Goal: Obtain resource: Download file/media

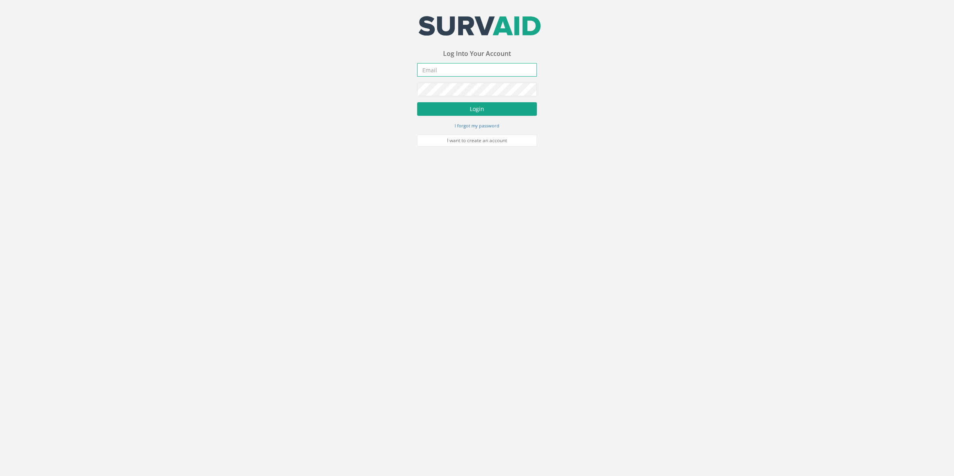
type input "[PERSON_NAME][EMAIL_ADDRESS][PERSON_NAME][DOMAIN_NAME]"
click at [481, 106] on button "Login" at bounding box center [477, 109] width 120 height 14
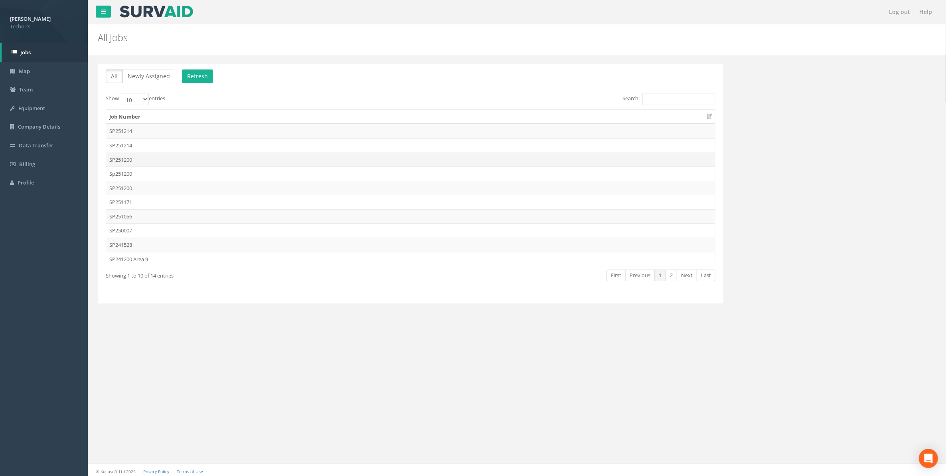
click at [127, 160] on td "SP251200" at bounding box center [410, 159] width 609 height 14
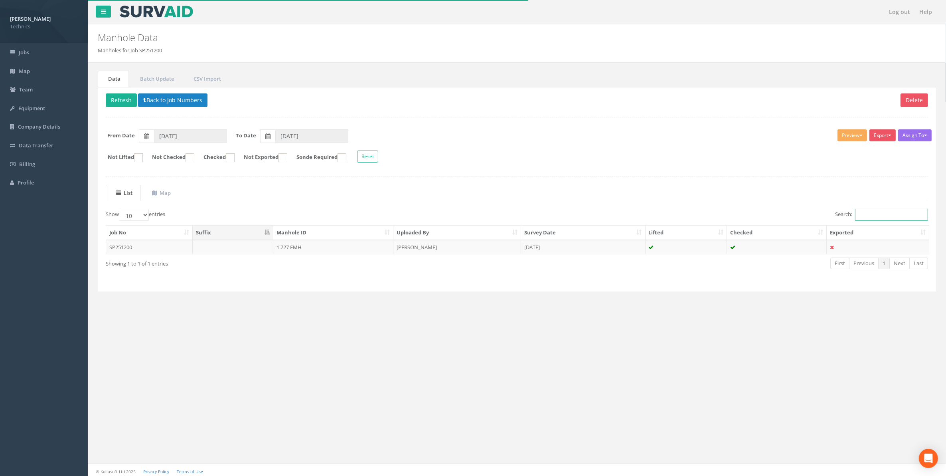
click at [864, 215] on input "Search:" at bounding box center [891, 215] width 73 height 12
drag, startPoint x: 874, startPoint y: 214, endPoint x: 853, endPoint y: 216, distance: 21.6
click at [855, 216] on input "1.782" at bounding box center [891, 215] width 73 height 12
type input "1.782"
click at [162, 101] on button "Back to Job Numbers" at bounding box center [172, 100] width 69 height 14
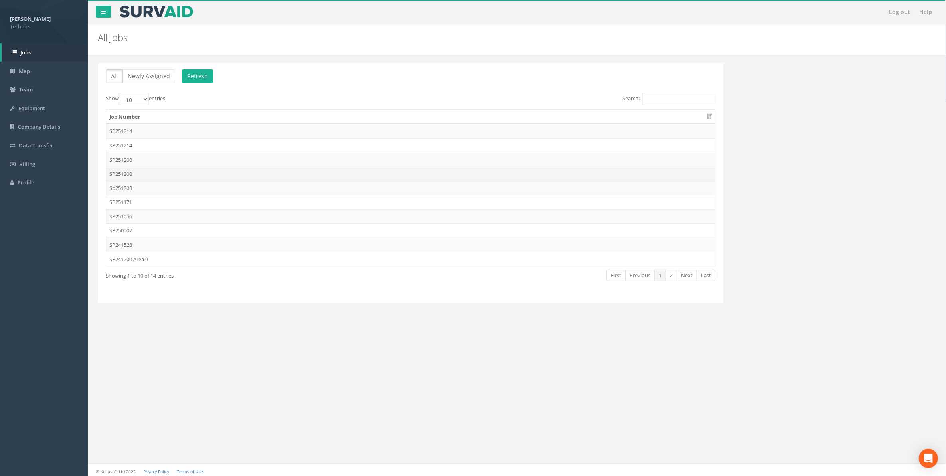
click at [125, 174] on td "SP251200" at bounding box center [410, 173] width 609 height 14
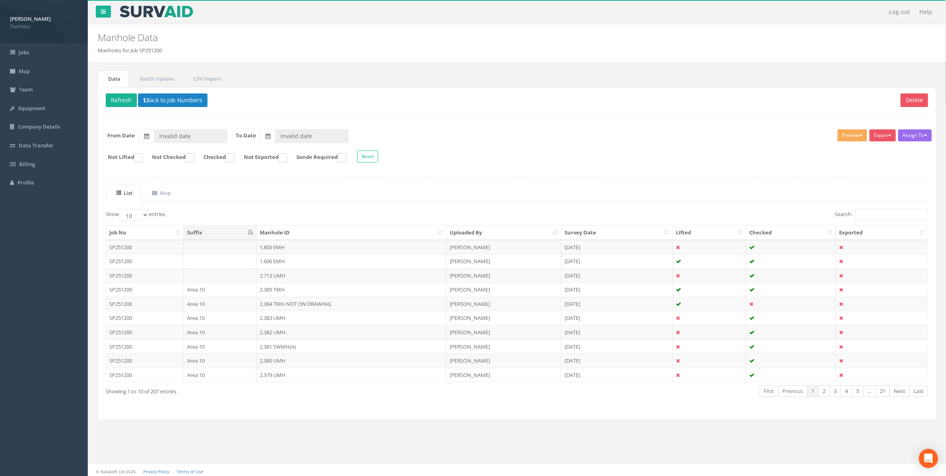
type input "[DATE]"
click at [865, 218] on input "Search:" at bounding box center [891, 215] width 73 height 12
paste input "1.782"
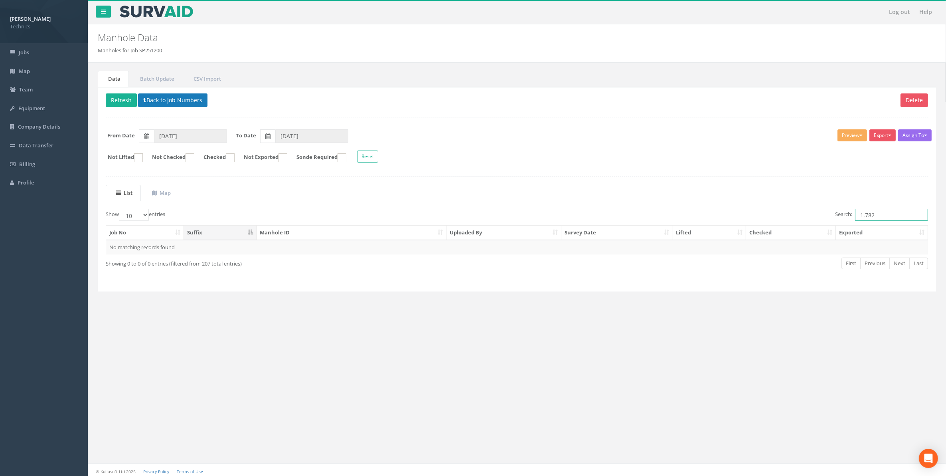
type input "1.782"
click at [170, 99] on button "Back to Job Numbers" at bounding box center [172, 100] width 69 height 14
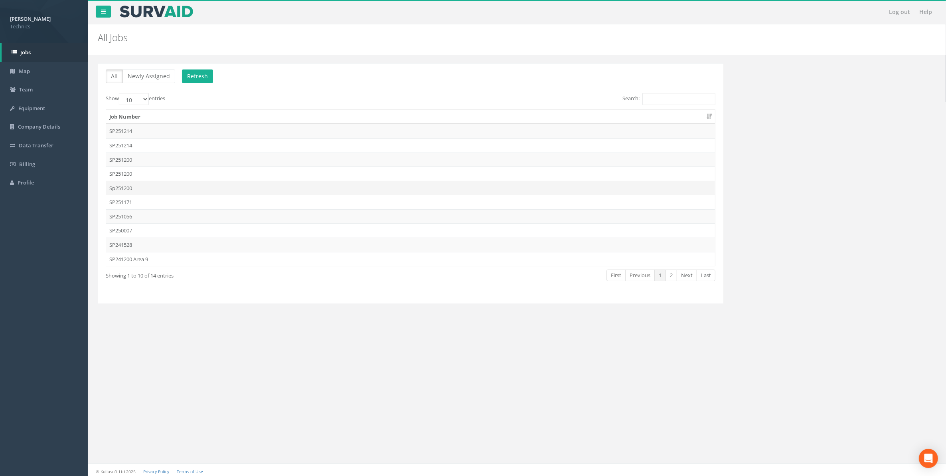
click at [127, 190] on td "Sp251200" at bounding box center [410, 188] width 609 height 14
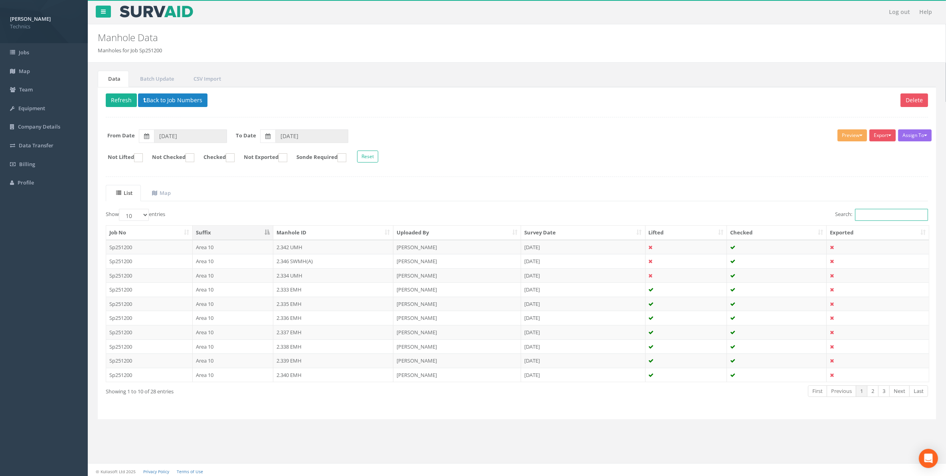
click at [868, 216] on input "Search:" at bounding box center [891, 215] width 73 height 12
paste input "1.782"
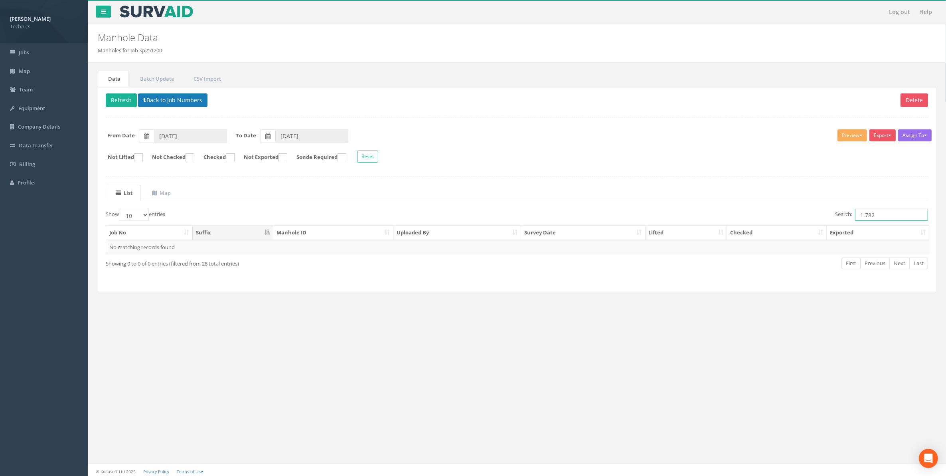
type input "1.782"
click at [166, 101] on button "Back to Job Numbers" at bounding box center [172, 100] width 69 height 14
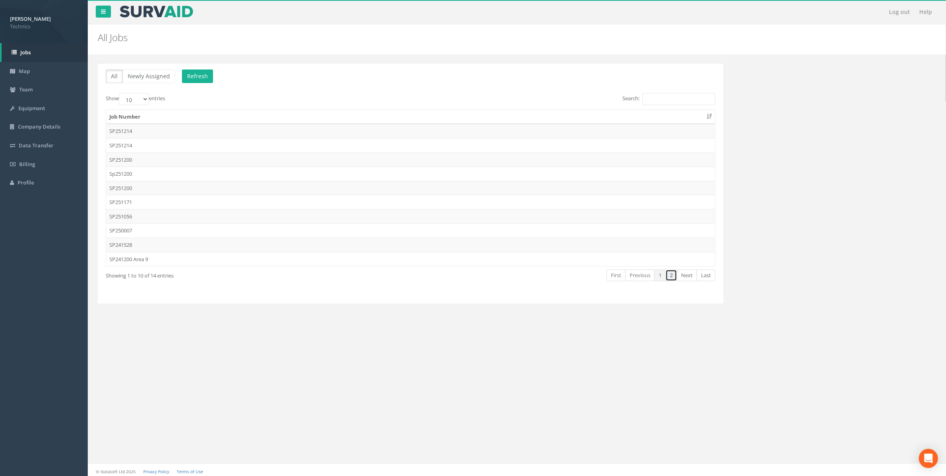
click at [673, 279] on link "2" at bounding box center [672, 275] width 12 height 12
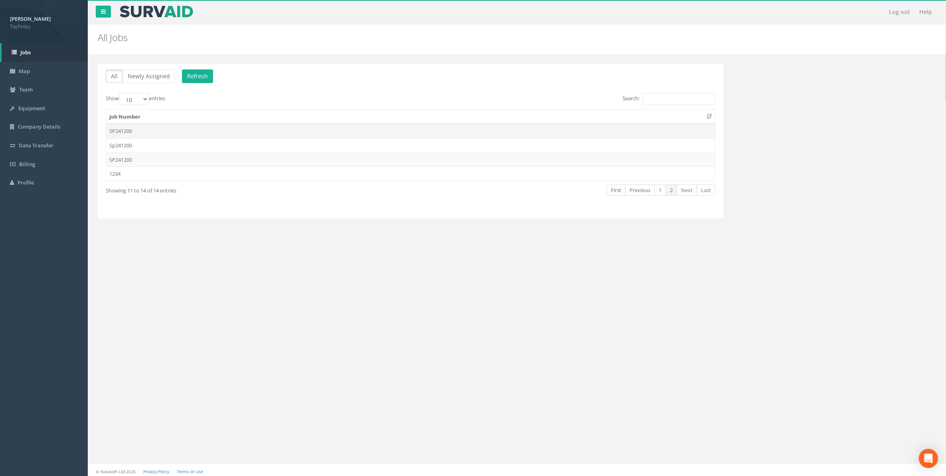
click at [130, 132] on td "SP241200" at bounding box center [410, 131] width 609 height 14
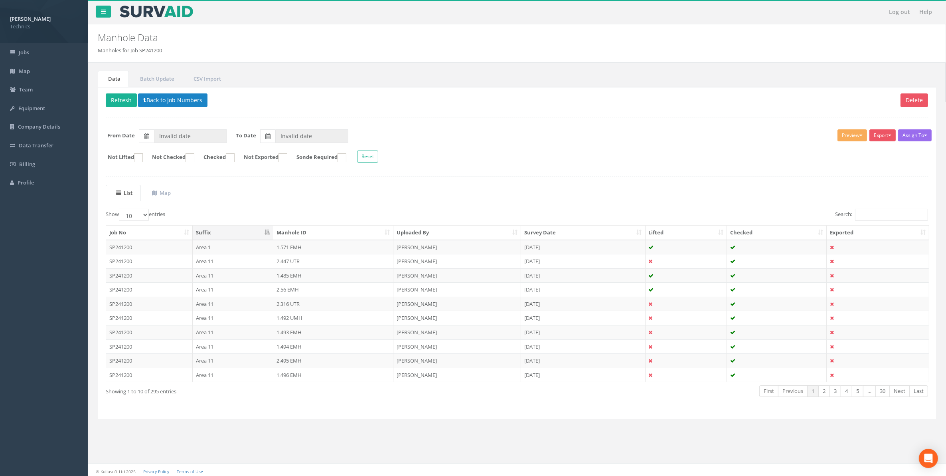
type input "[DATE]"
click at [866, 215] on input "Search:" at bounding box center [891, 215] width 73 height 12
paste input "1.782"
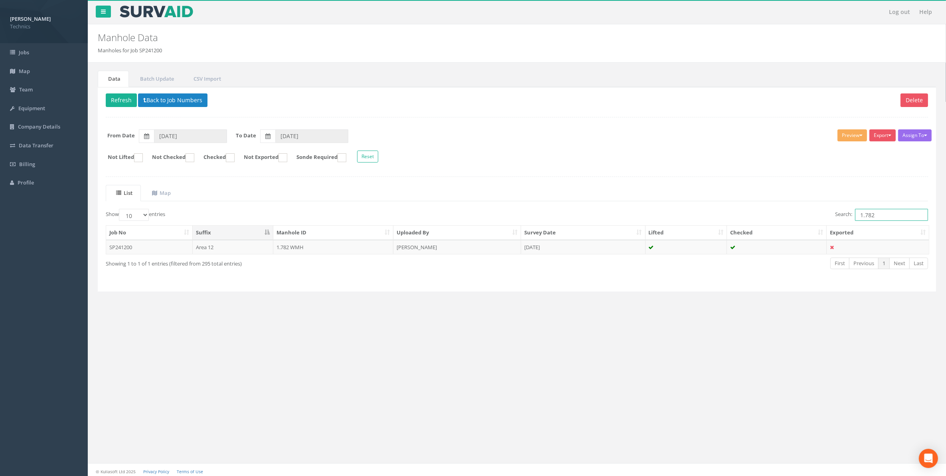
click at [884, 216] on input "1.782" at bounding box center [891, 215] width 73 height 12
click at [881, 215] on input "1.783" at bounding box center [891, 215] width 73 height 12
type input "1.780"
click at [168, 100] on button "Back to Job Numbers" at bounding box center [172, 100] width 69 height 14
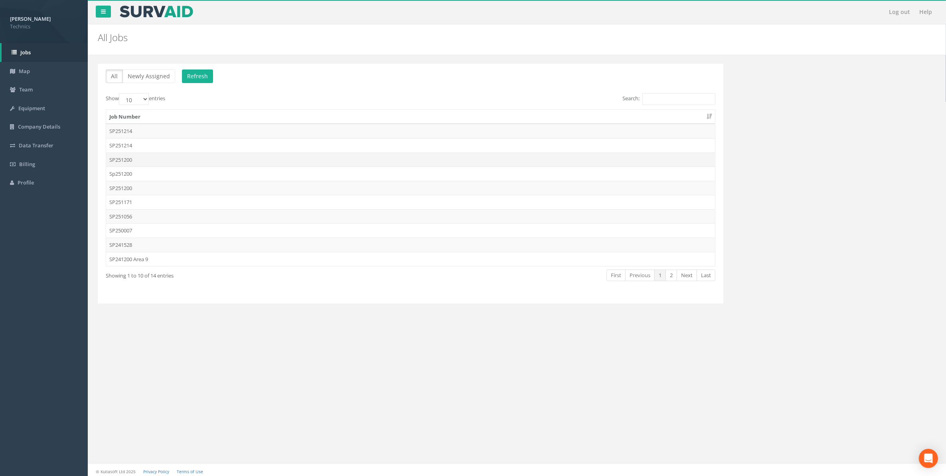
click at [122, 163] on td "SP251200" at bounding box center [410, 159] width 609 height 14
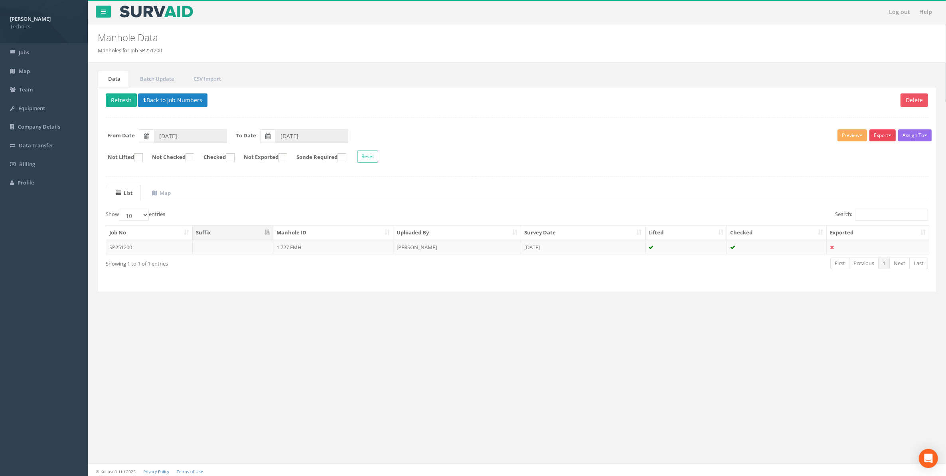
click at [881, 138] on button "Export" at bounding box center [883, 135] width 26 height 12
click at [871, 154] on link "Technics Brize Norton" at bounding box center [863, 152] width 68 height 12
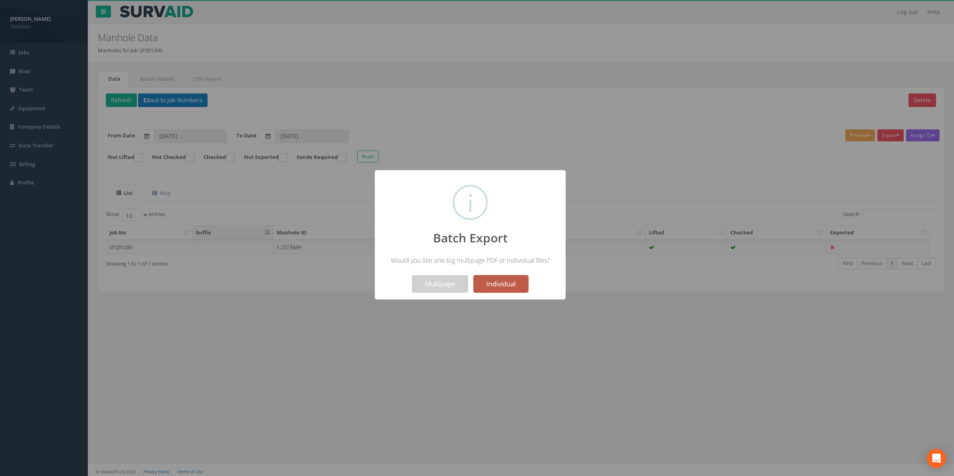
click at [509, 281] on button "Individual" at bounding box center [500, 284] width 55 height 18
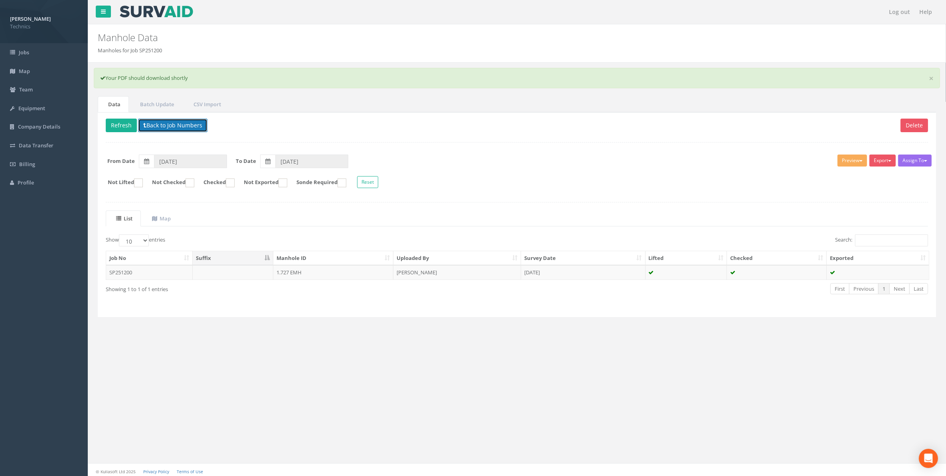
click at [162, 125] on button "Back to Job Numbers" at bounding box center [172, 126] width 69 height 14
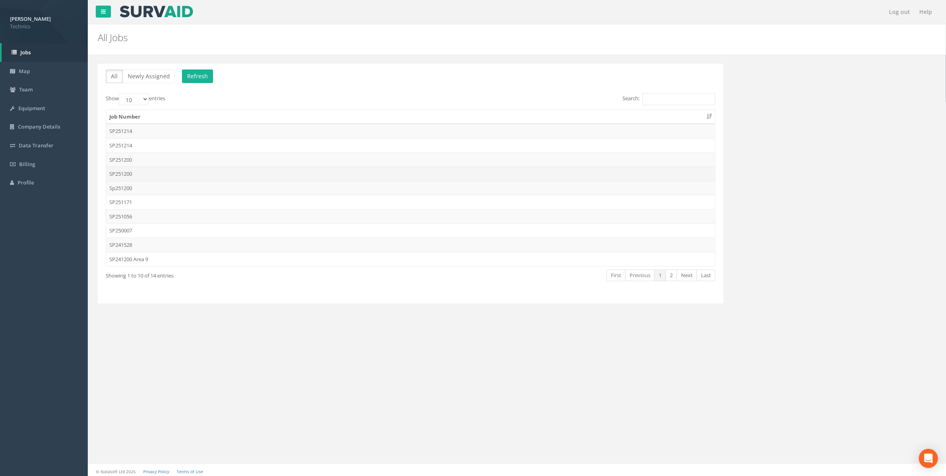
click at [126, 174] on td "SP251200" at bounding box center [410, 173] width 609 height 14
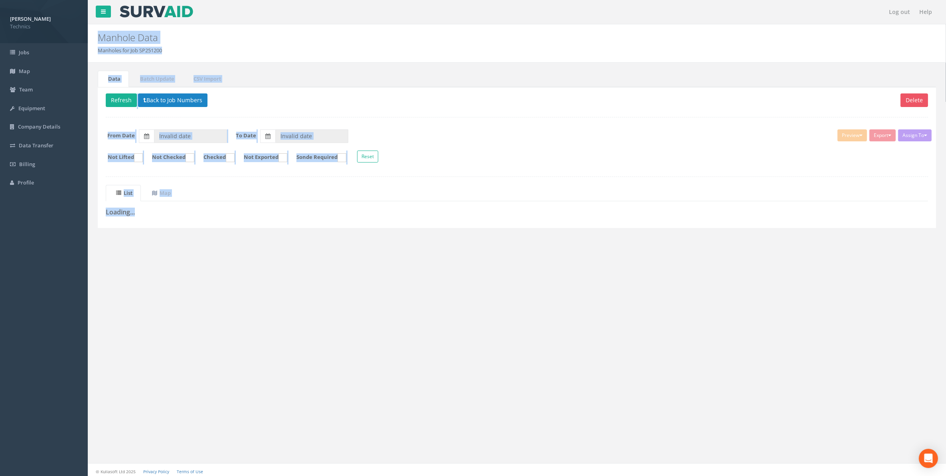
type input "[DATE]"
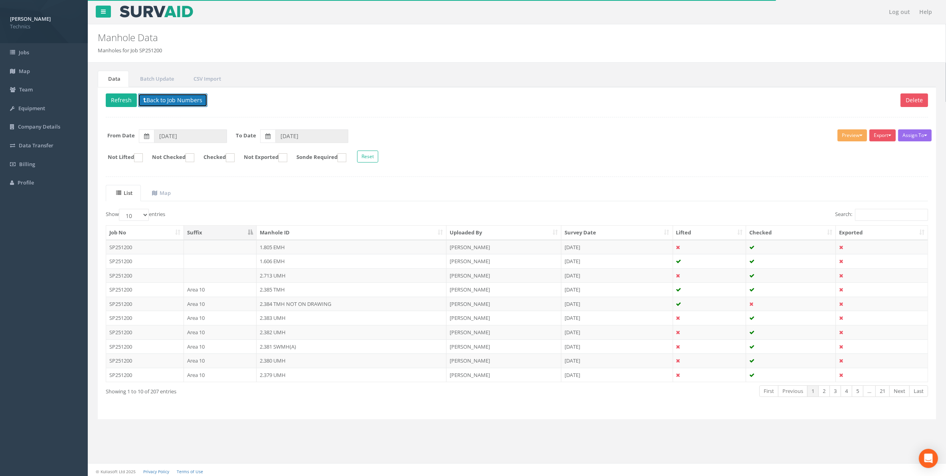
click at [164, 100] on button "Back to Job Numbers" at bounding box center [172, 100] width 69 height 14
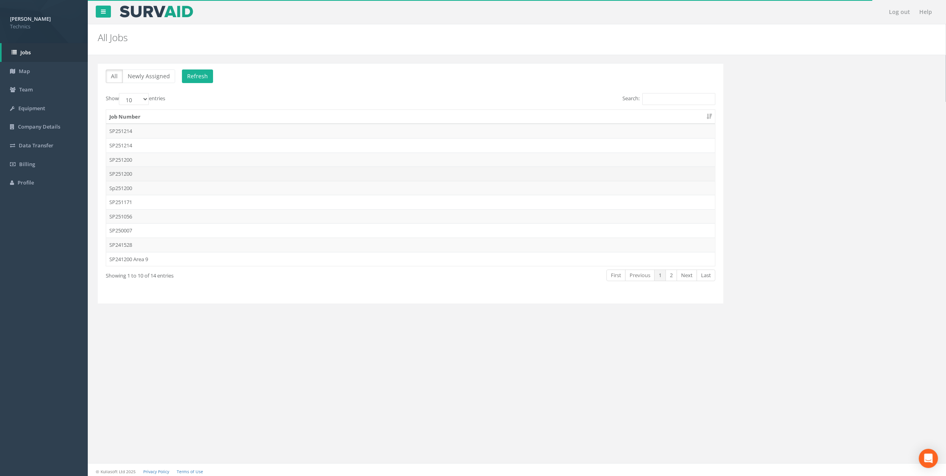
click at [124, 176] on td "SP251200" at bounding box center [410, 173] width 609 height 14
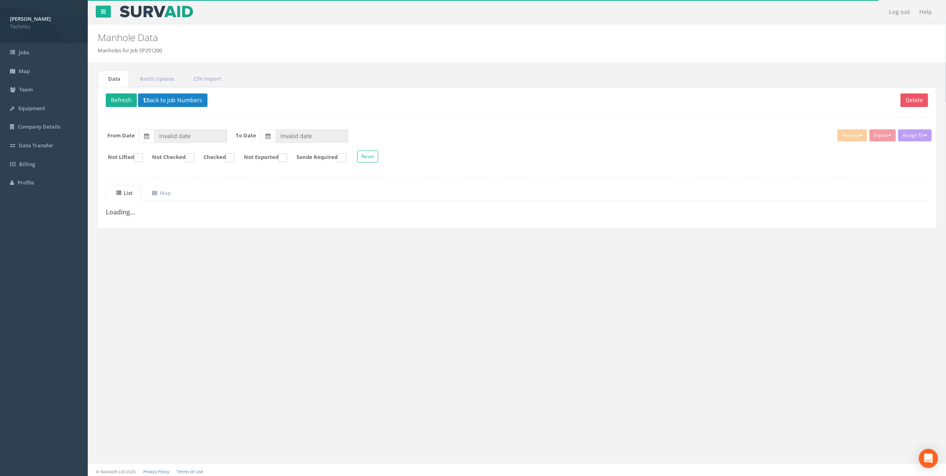
type input "[DATE]"
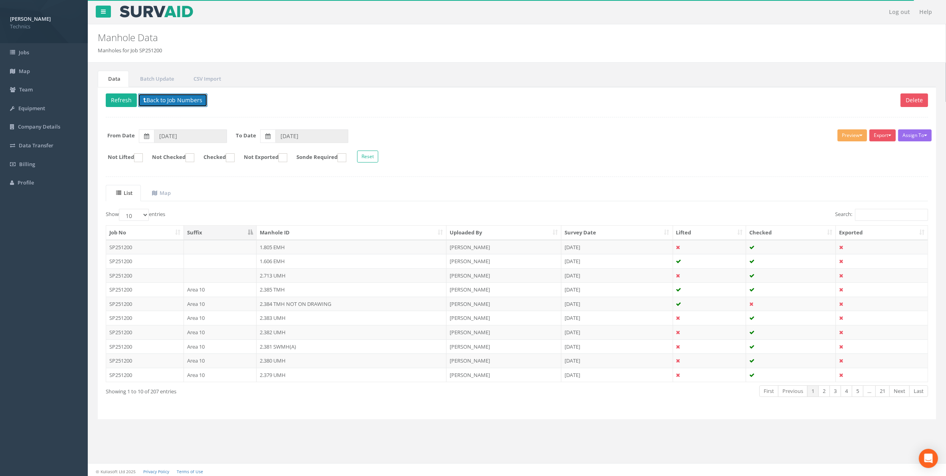
click at [161, 101] on button "Back to Job Numbers" at bounding box center [172, 100] width 69 height 14
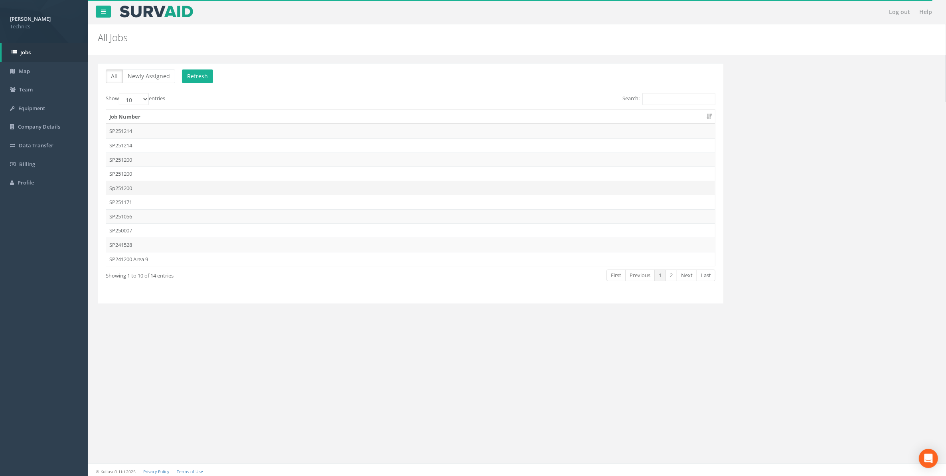
click at [122, 188] on td "Sp251200" at bounding box center [410, 188] width 609 height 14
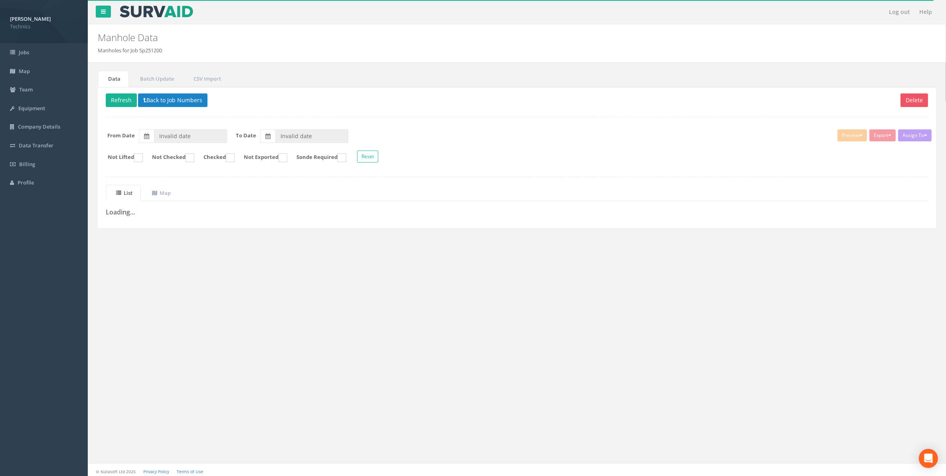
type input "[DATE]"
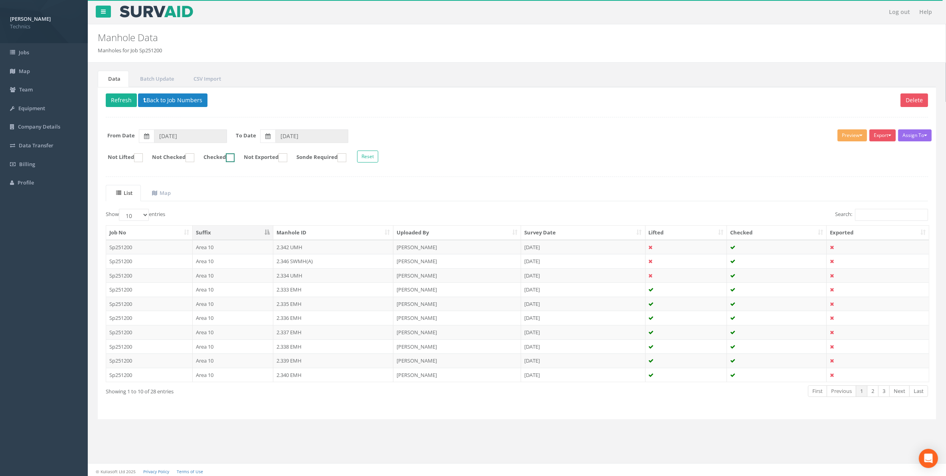
click at [235, 159] on ins at bounding box center [230, 157] width 9 height 9
checkbox input "true"
click at [881, 137] on button "Export" at bounding box center [883, 135] width 26 height 12
click at [868, 152] on link "Technics Brize Norton" at bounding box center [863, 152] width 68 height 12
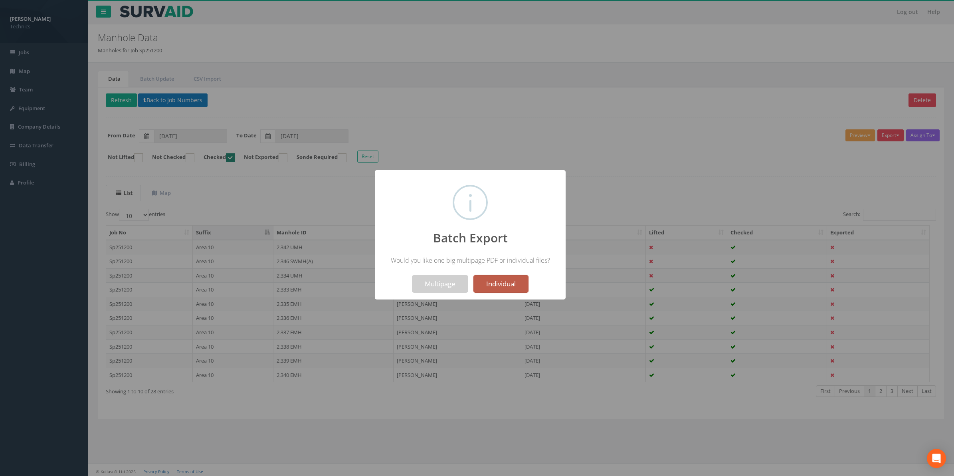
click at [493, 284] on button "Individual" at bounding box center [500, 284] width 55 height 18
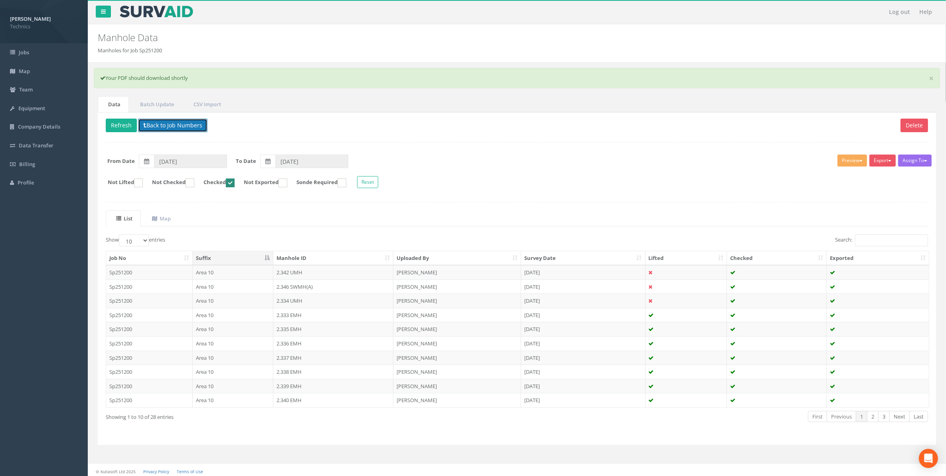
click at [187, 123] on button "Back to Job Numbers" at bounding box center [172, 126] width 69 height 14
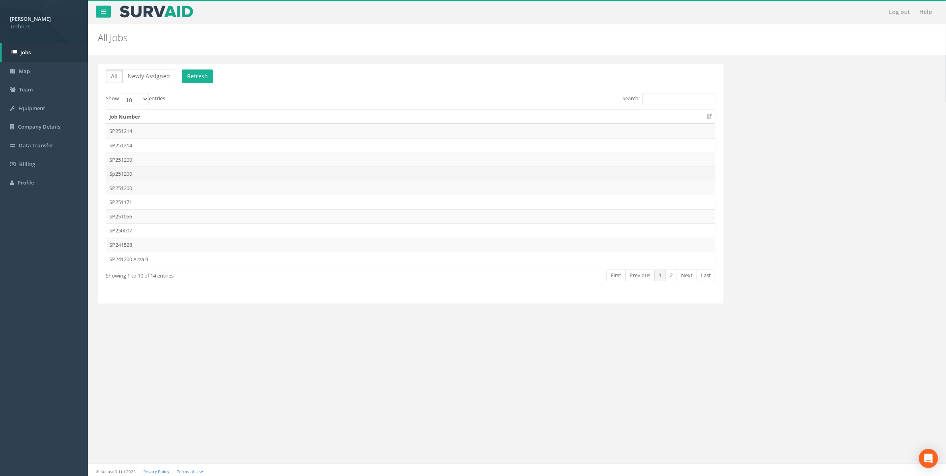
click at [129, 175] on td "Sp251200" at bounding box center [410, 173] width 609 height 14
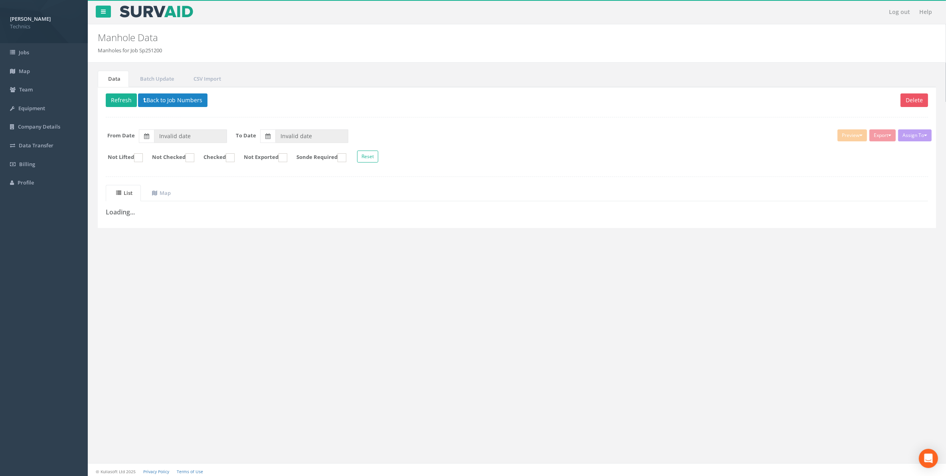
type input "[DATE]"
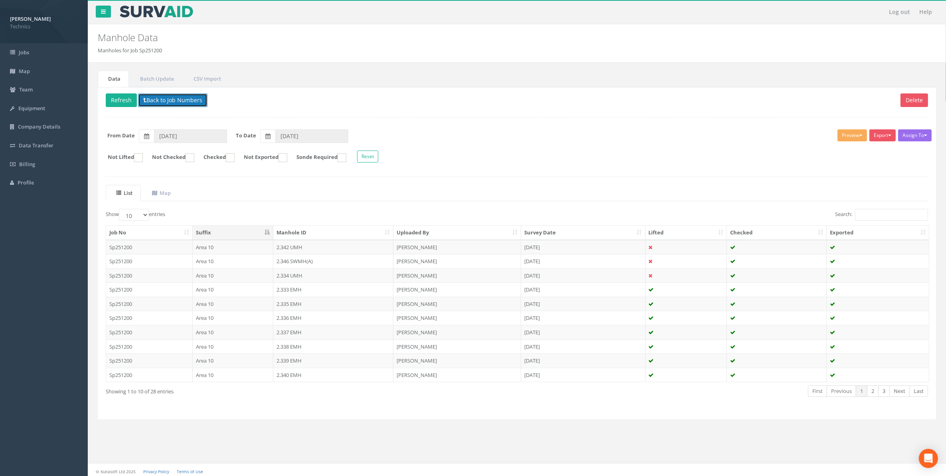
click at [166, 99] on button "Back to Job Numbers" at bounding box center [172, 100] width 69 height 14
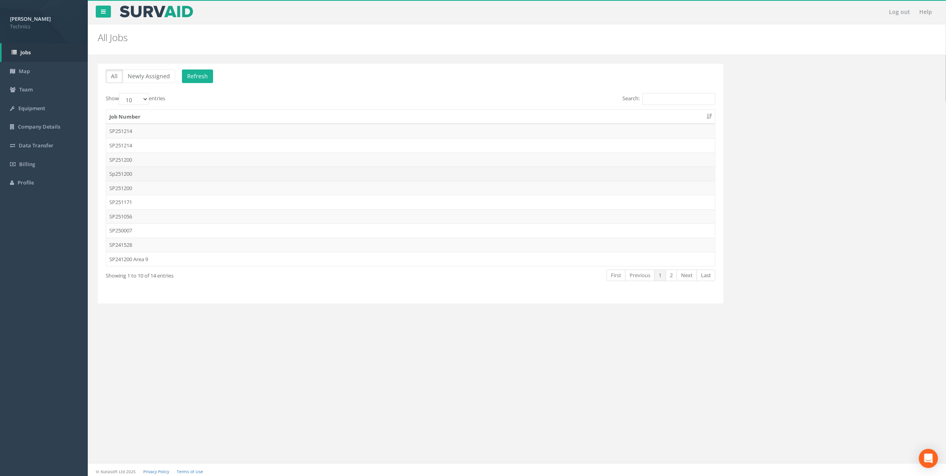
click at [125, 173] on td "Sp251200" at bounding box center [410, 173] width 609 height 14
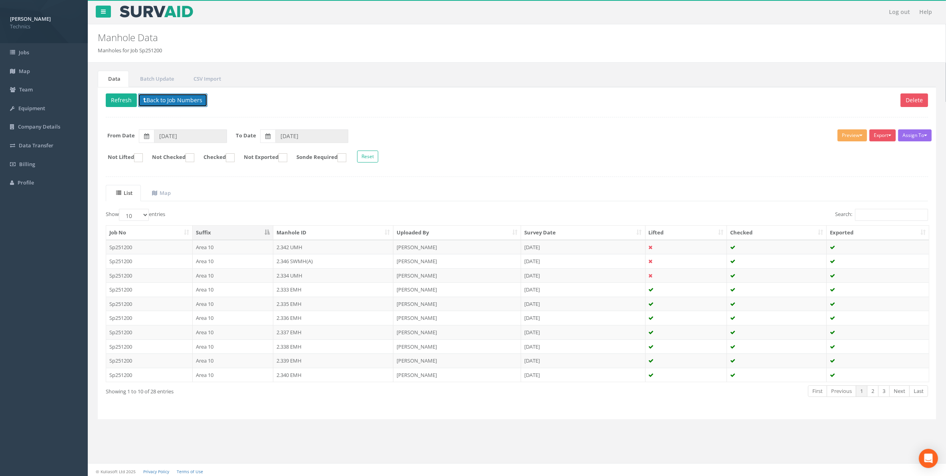
click at [160, 103] on button "Back to Job Numbers" at bounding box center [172, 100] width 69 height 14
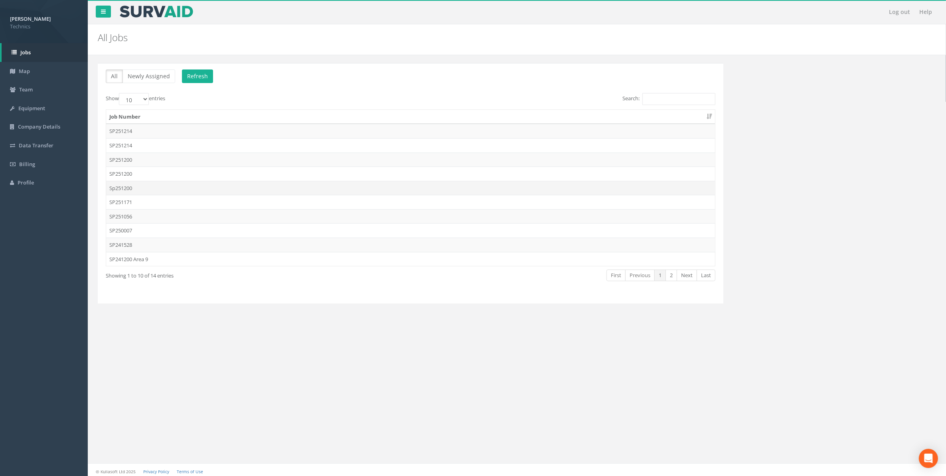
click at [125, 188] on td "Sp251200" at bounding box center [410, 188] width 609 height 14
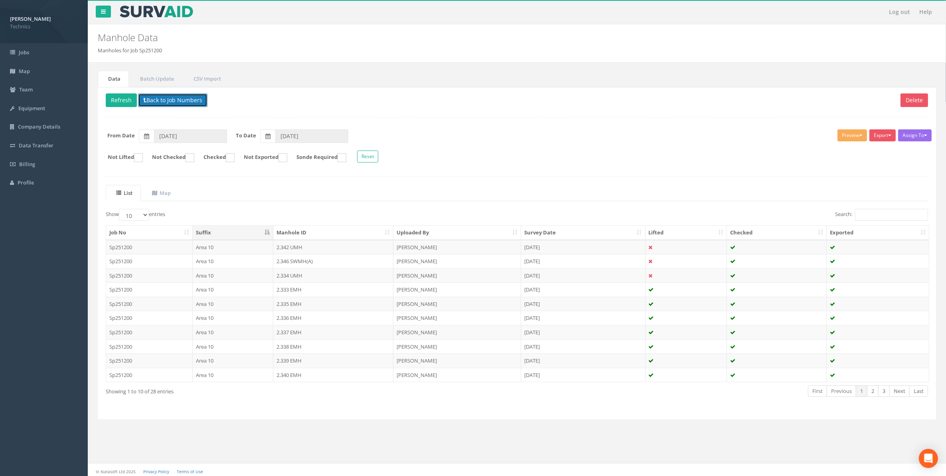
click at [179, 102] on button "Back to Job Numbers" at bounding box center [172, 100] width 69 height 14
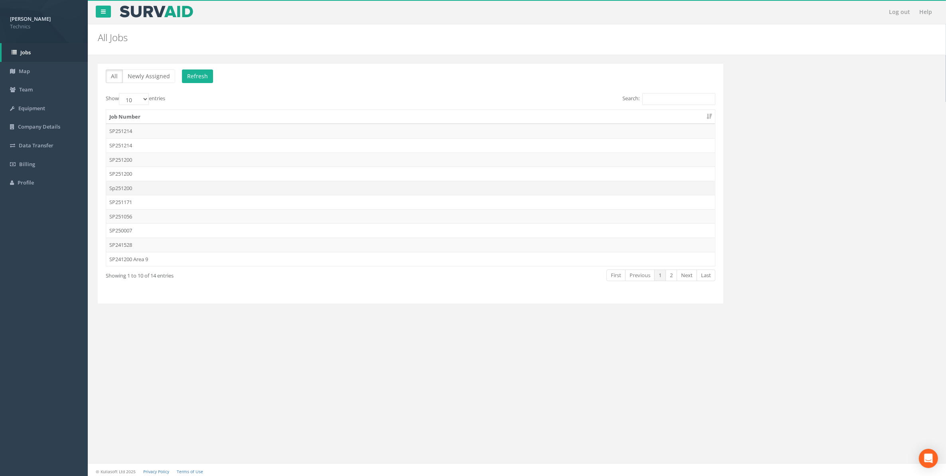
click at [119, 190] on td "Sp251200" at bounding box center [410, 188] width 609 height 14
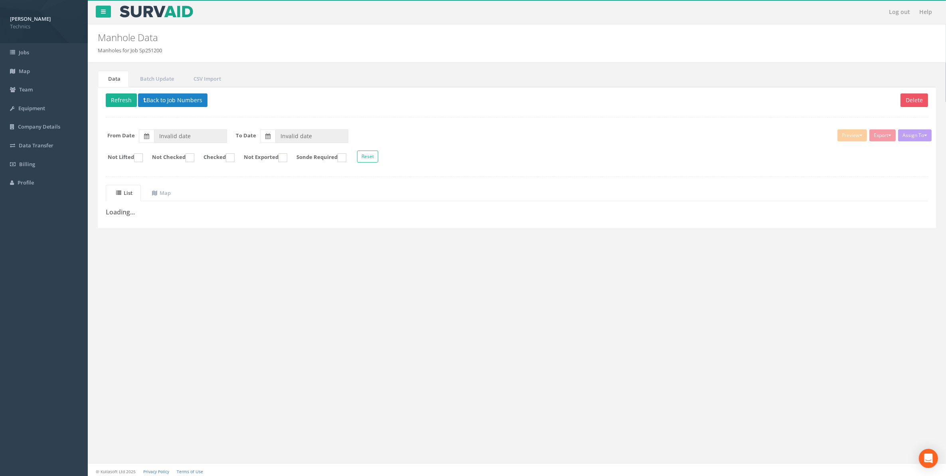
type input "[DATE]"
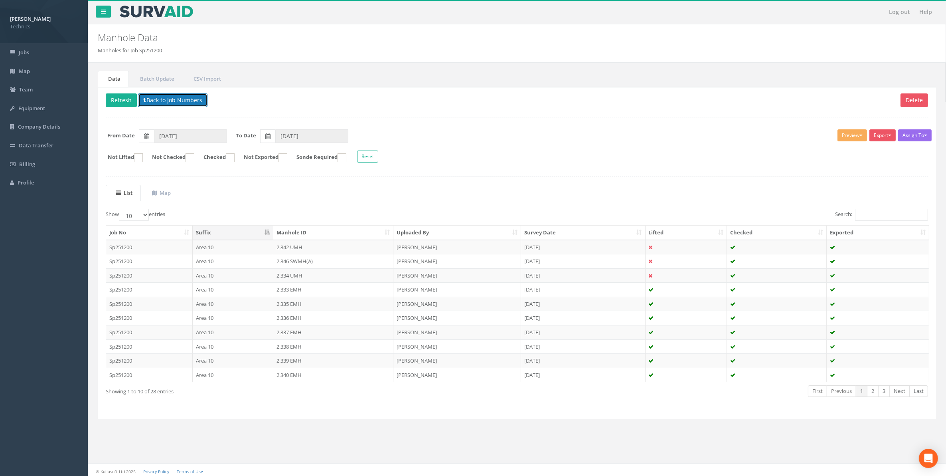
click at [181, 101] on button "Back to Job Numbers" at bounding box center [172, 100] width 69 height 14
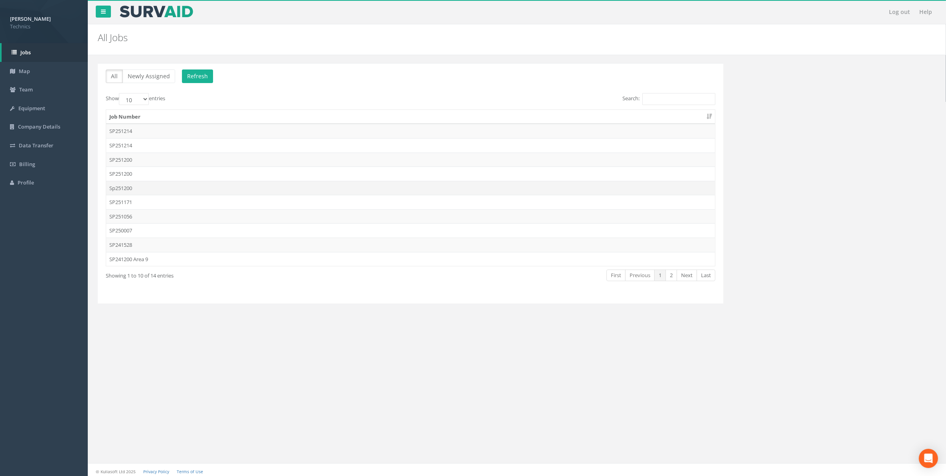
click at [125, 189] on td "Sp251200" at bounding box center [410, 188] width 609 height 14
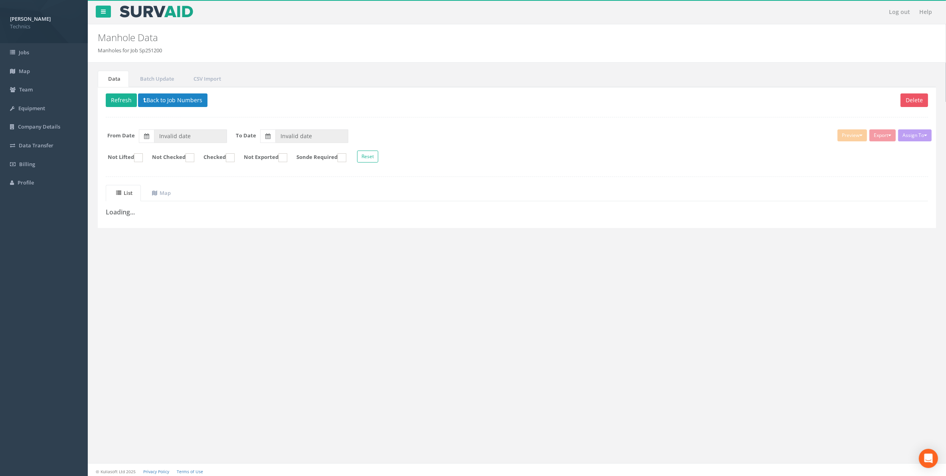
type input "[DATE]"
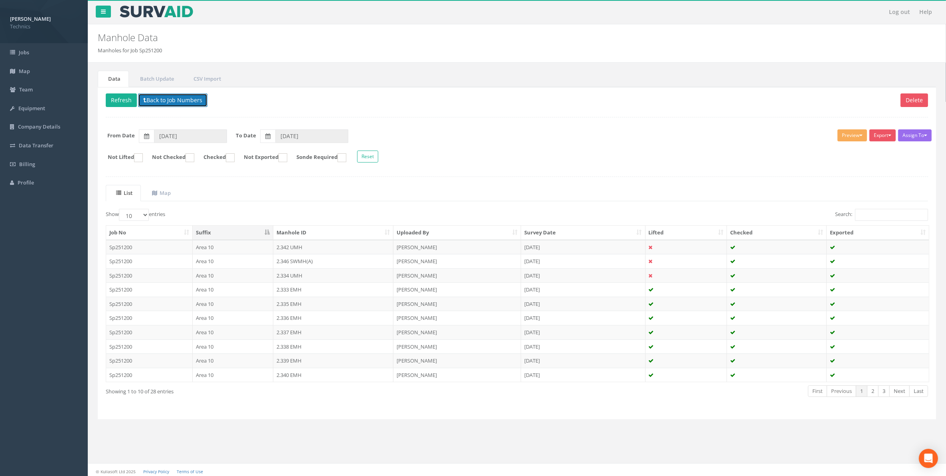
click at [156, 100] on button "Back to Job Numbers" at bounding box center [172, 100] width 69 height 14
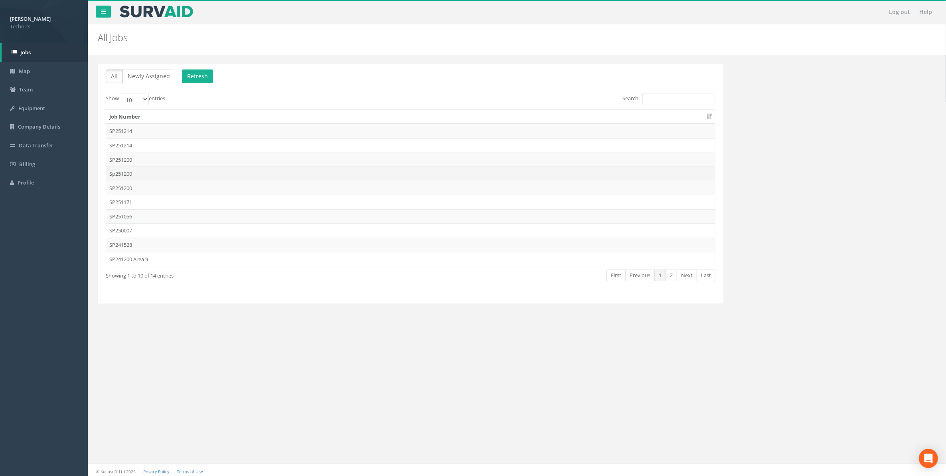
click at [129, 174] on td "Sp251200" at bounding box center [410, 173] width 609 height 14
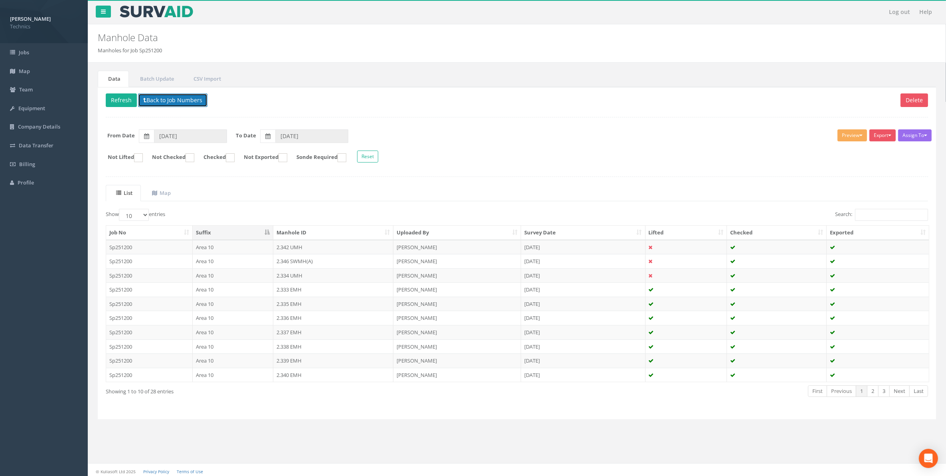
click at [150, 100] on button "Back to Job Numbers" at bounding box center [172, 100] width 69 height 14
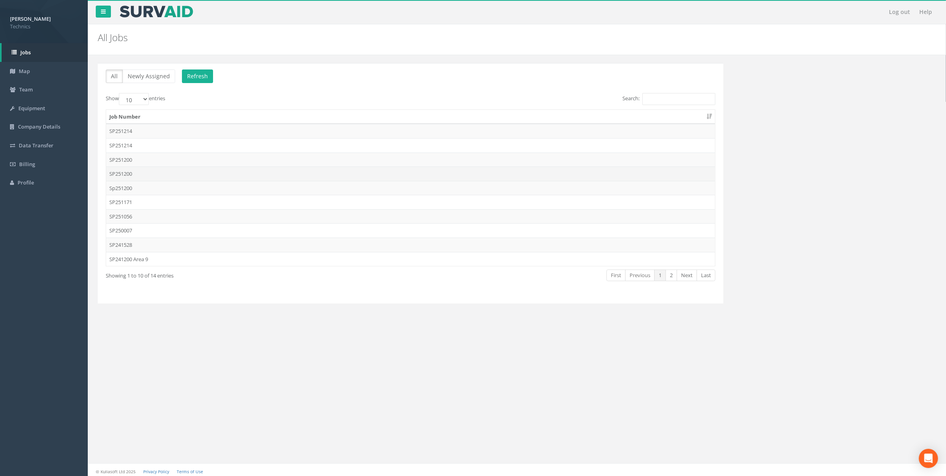
click at [127, 174] on td "SP251200" at bounding box center [410, 173] width 609 height 14
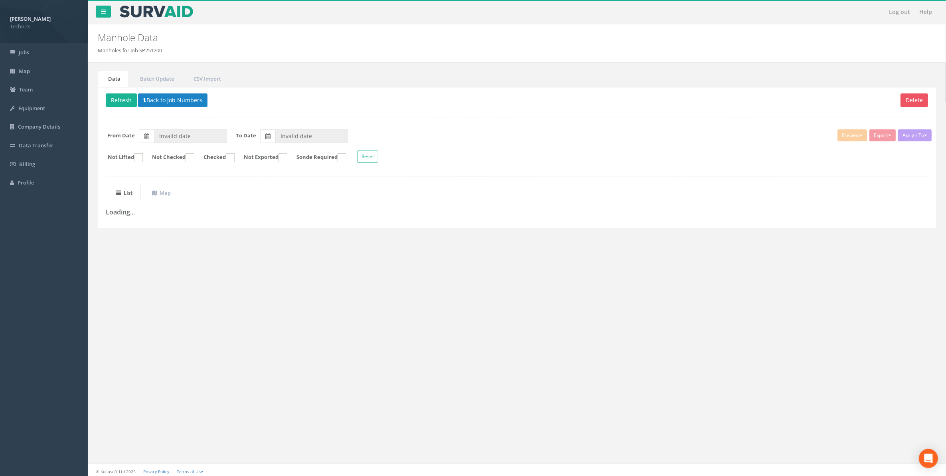
type input "[DATE]"
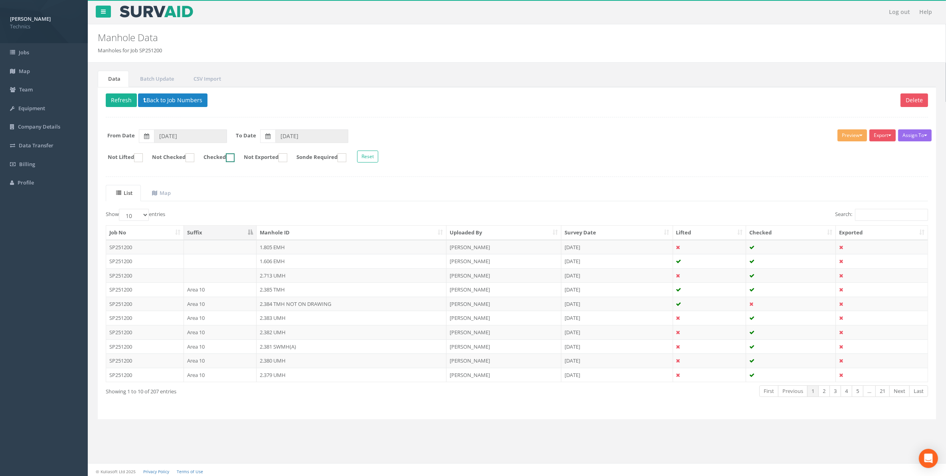
click at [235, 158] on ins at bounding box center [230, 157] width 9 height 9
checkbox input "true"
click at [881, 138] on button "Export" at bounding box center [883, 135] width 26 height 12
click at [863, 153] on link "Technics Brize Norton" at bounding box center [863, 152] width 68 height 12
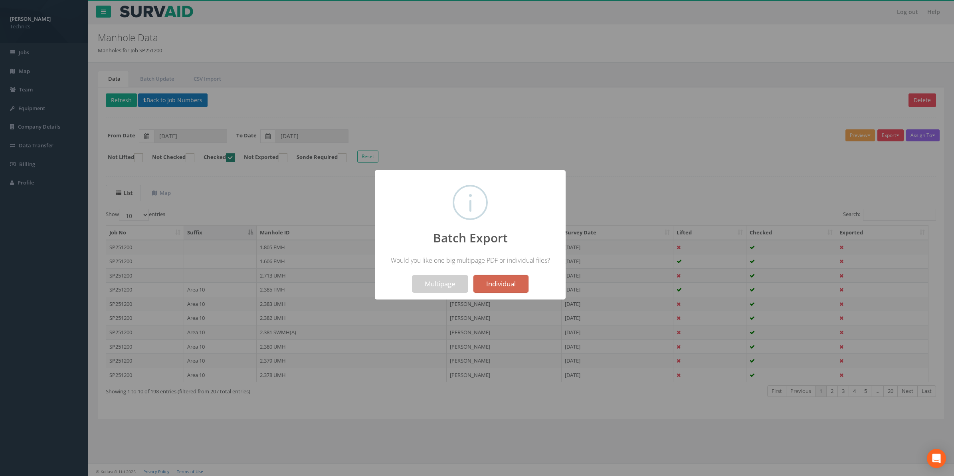
click at [494, 285] on button "Individual" at bounding box center [500, 284] width 55 height 18
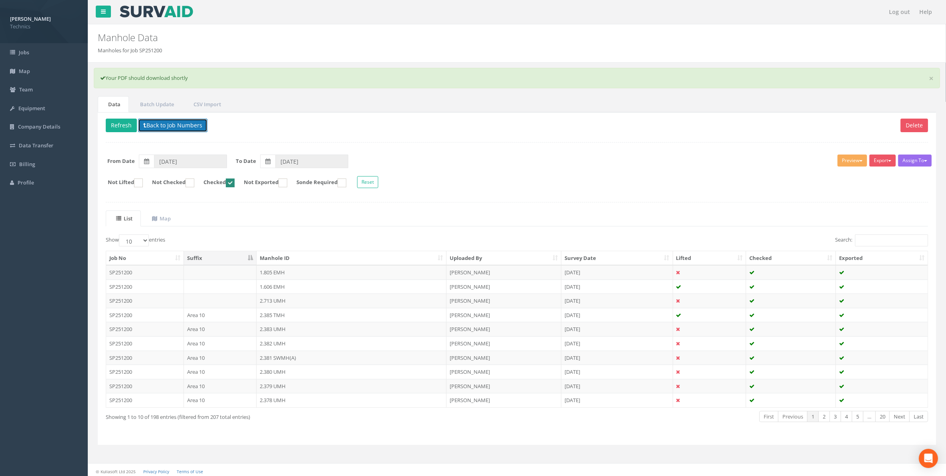
click at [166, 125] on button "Back to Job Numbers" at bounding box center [172, 126] width 69 height 14
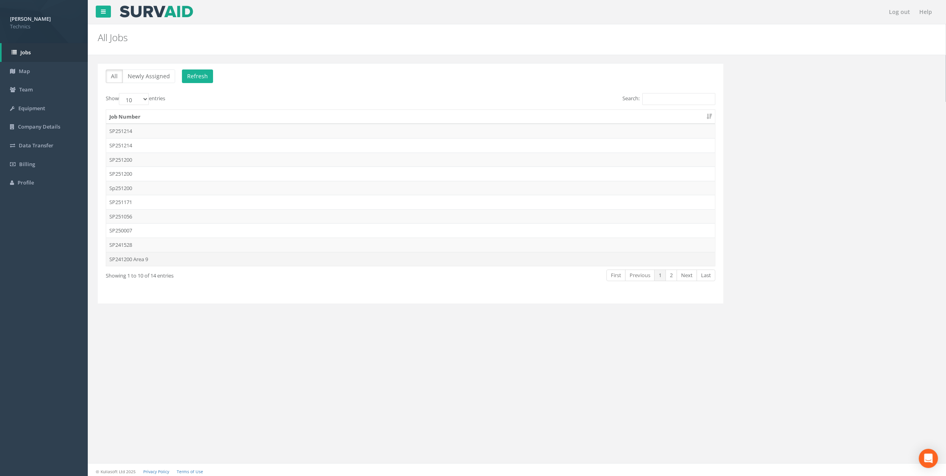
click at [131, 261] on td "SP241200 Area 9" at bounding box center [410, 259] width 609 height 14
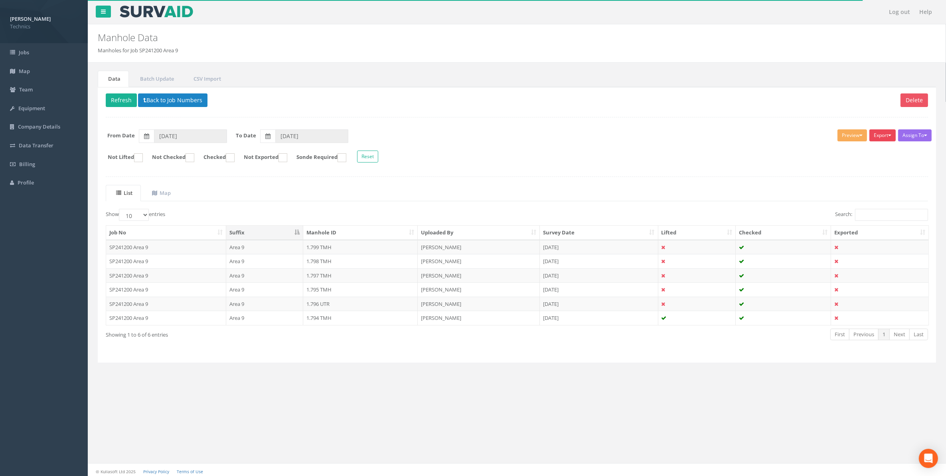
click at [880, 137] on button "Export" at bounding box center [883, 135] width 26 height 12
click at [875, 152] on link "Technics Brize Norton" at bounding box center [863, 152] width 68 height 12
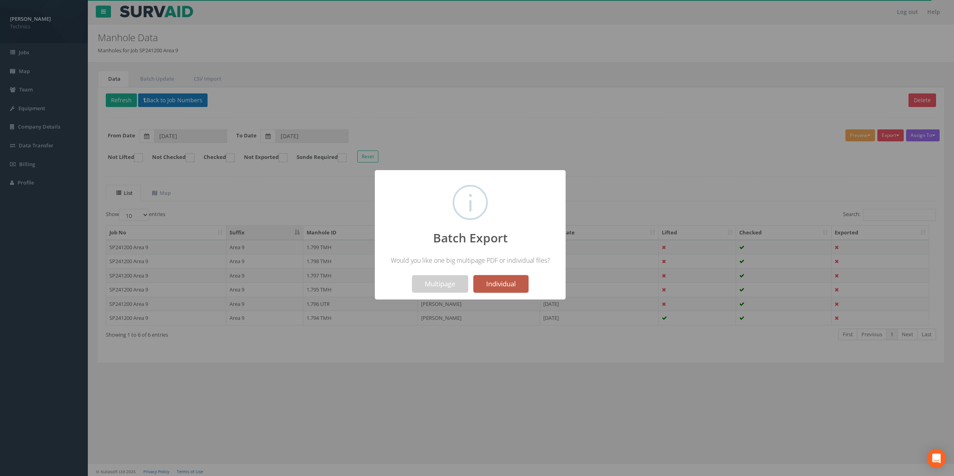
click at [506, 282] on button "Individual" at bounding box center [500, 284] width 55 height 18
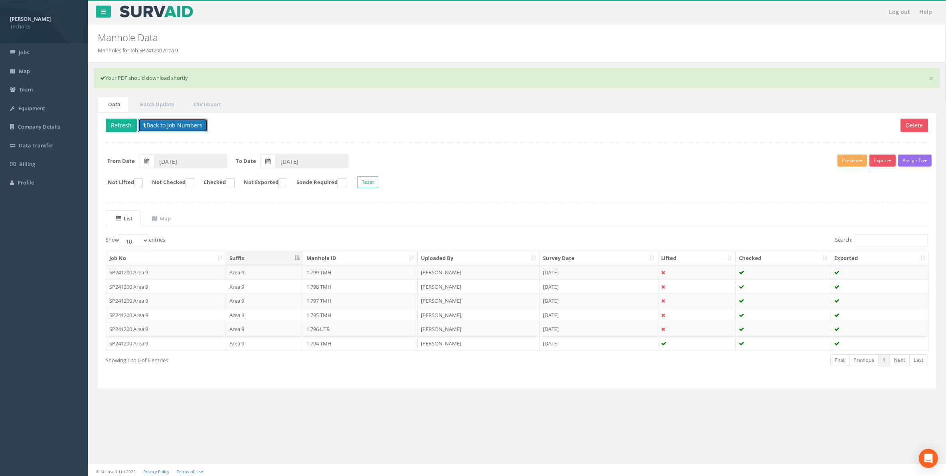
click at [168, 126] on button "Back to Job Numbers" at bounding box center [172, 126] width 69 height 14
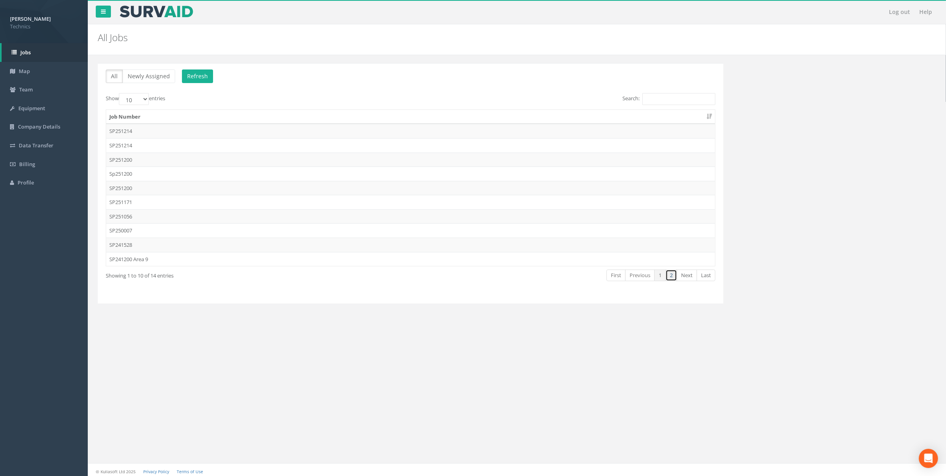
click at [671, 278] on link "2" at bounding box center [672, 275] width 12 height 12
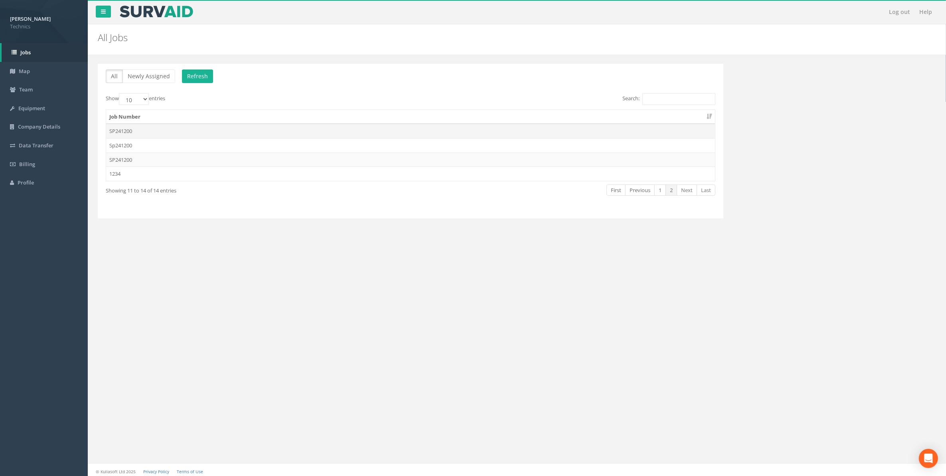
click at [128, 132] on td "SP241200" at bounding box center [410, 131] width 609 height 14
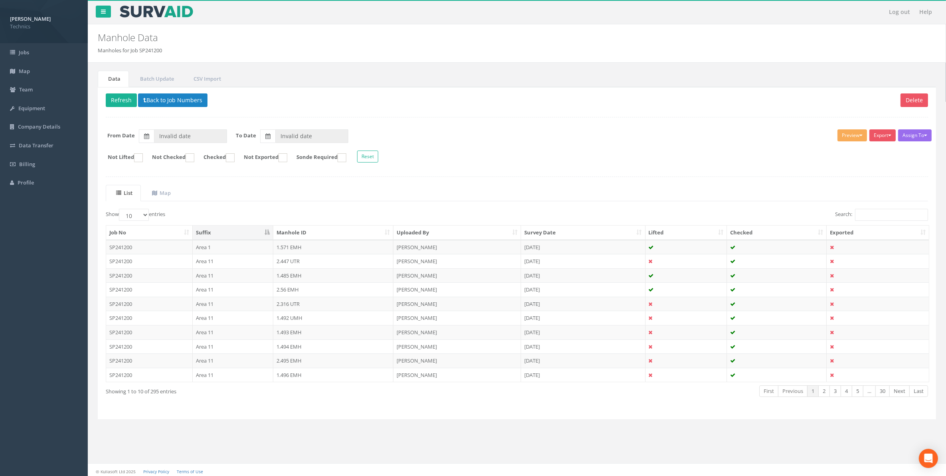
type input "[DATE]"
click at [235, 160] on ins at bounding box center [230, 157] width 9 height 9
checkbox input "true"
click at [882, 136] on button "Export" at bounding box center [883, 135] width 26 height 12
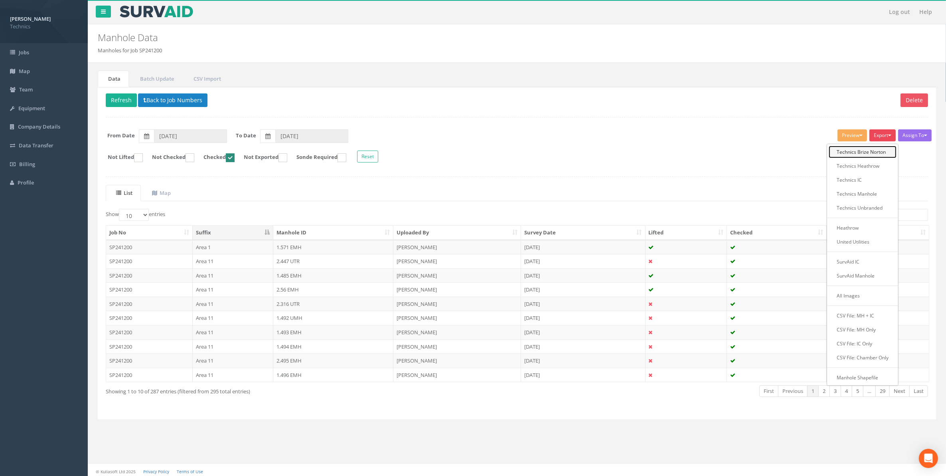
click at [867, 153] on link "Technics Brize Norton" at bounding box center [863, 152] width 68 height 12
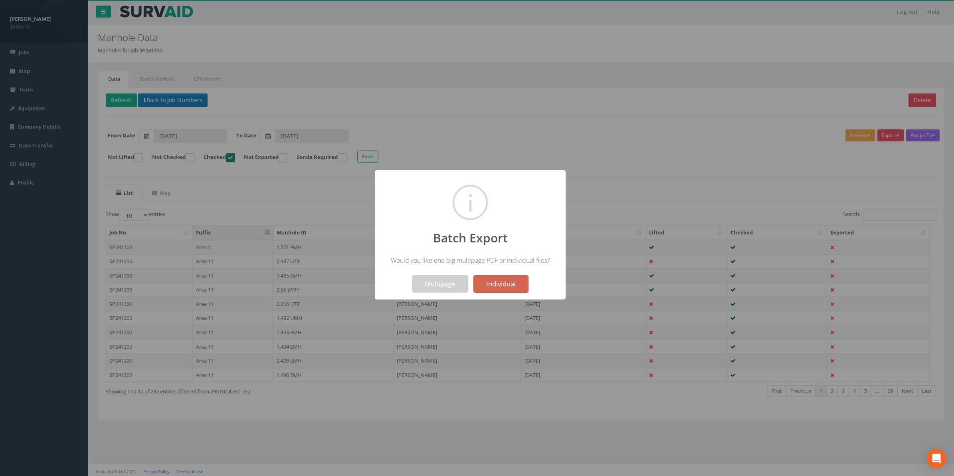
click at [502, 283] on button "Individual" at bounding box center [500, 284] width 55 height 18
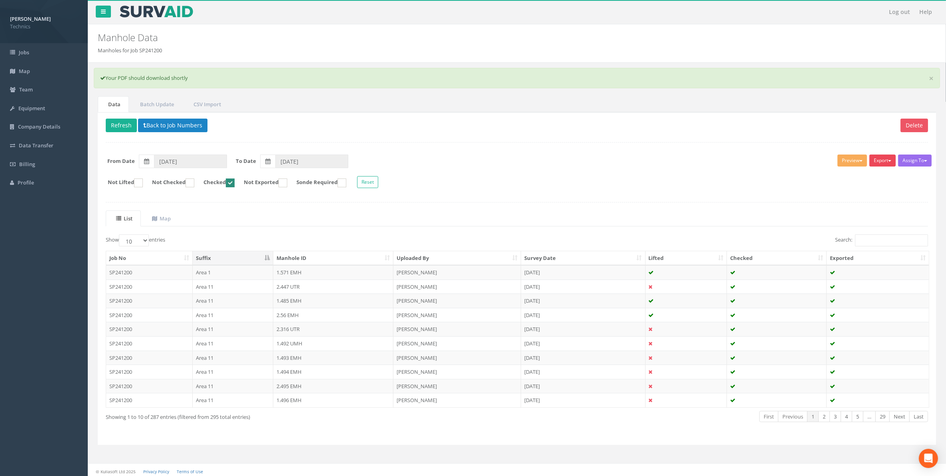
click at [880, 162] on button "Export" at bounding box center [883, 160] width 26 height 12
click at [873, 179] on link "Technics Brize Norton" at bounding box center [863, 177] width 68 height 12
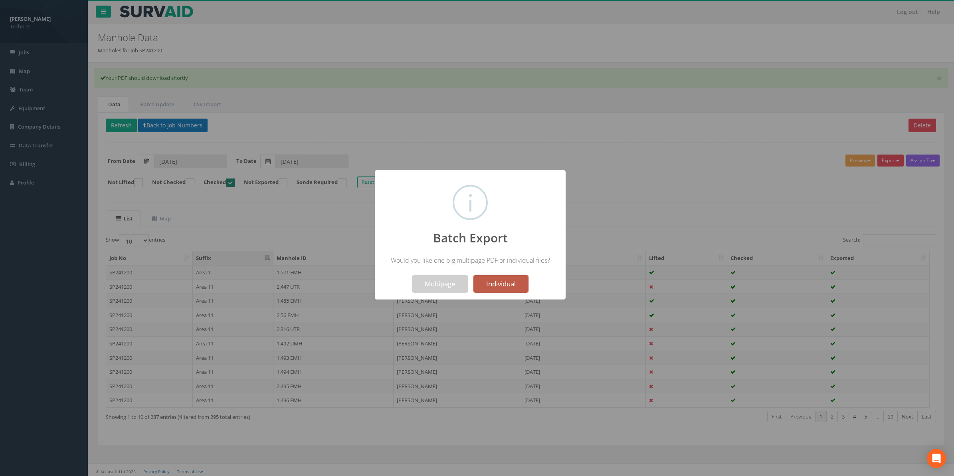
click at [493, 283] on button "Individual" at bounding box center [500, 284] width 55 height 18
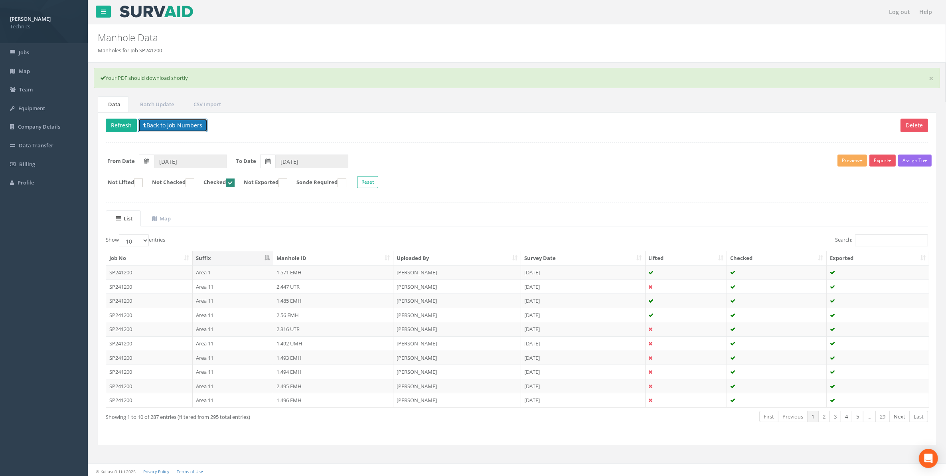
click at [174, 126] on button "Back to Job Numbers" at bounding box center [172, 126] width 69 height 14
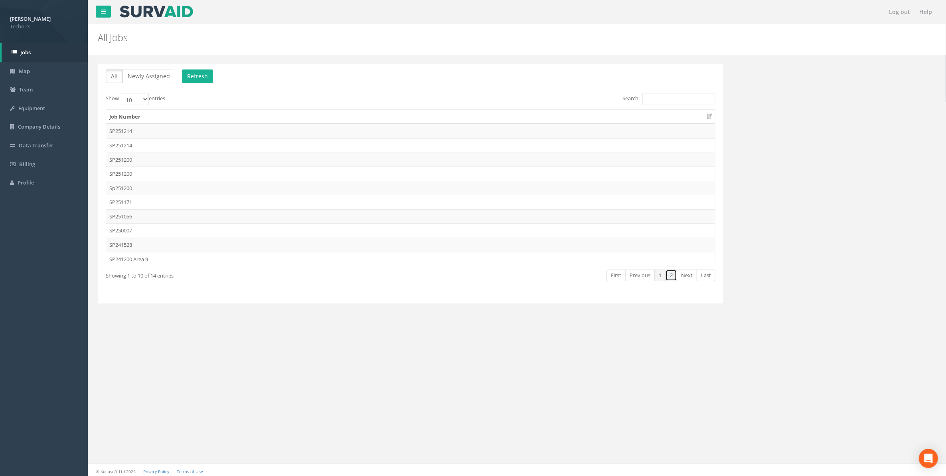
click at [670, 279] on link "2" at bounding box center [672, 275] width 12 height 12
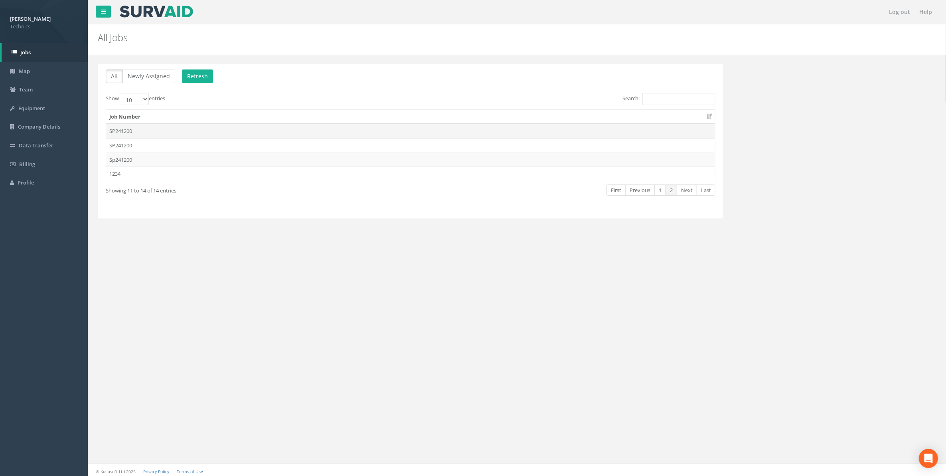
click at [127, 130] on td "SP241200" at bounding box center [410, 131] width 609 height 14
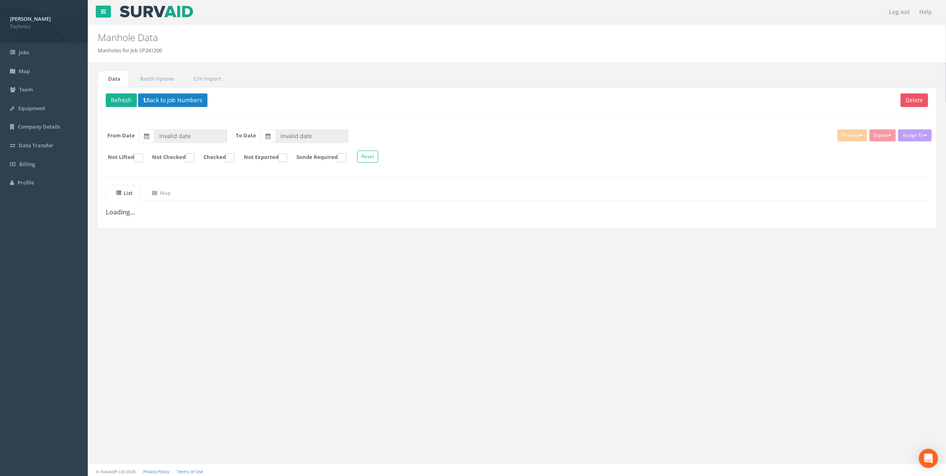
type input "[DATE]"
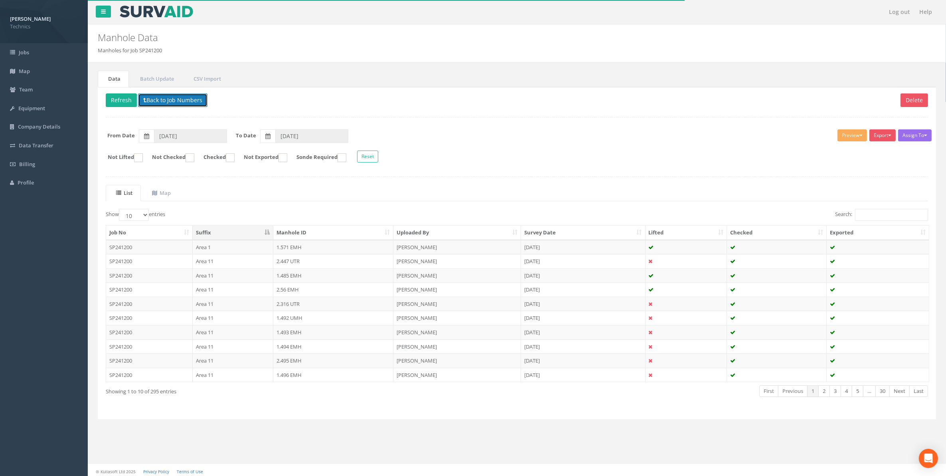
click at [154, 102] on button "Back to Job Numbers" at bounding box center [172, 100] width 69 height 14
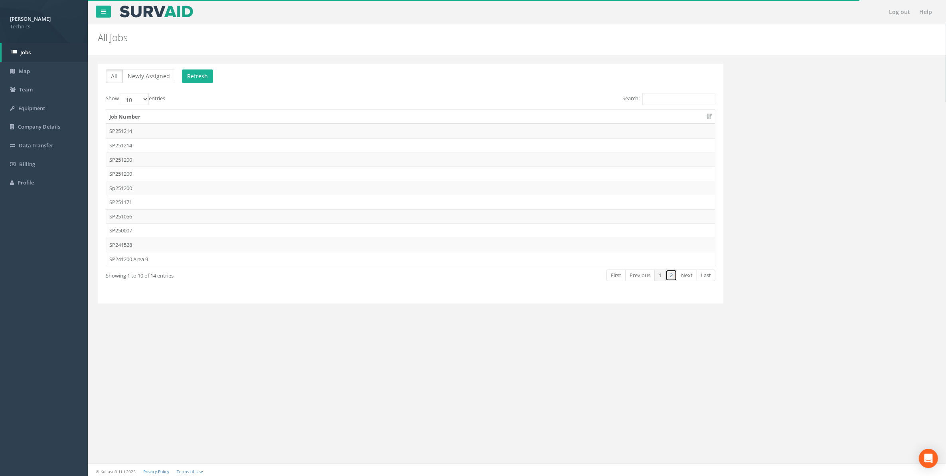
drag, startPoint x: 669, startPoint y: 278, endPoint x: 663, endPoint y: 279, distance: 6.1
click at [669, 278] on link "2" at bounding box center [672, 275] width 12 height 12
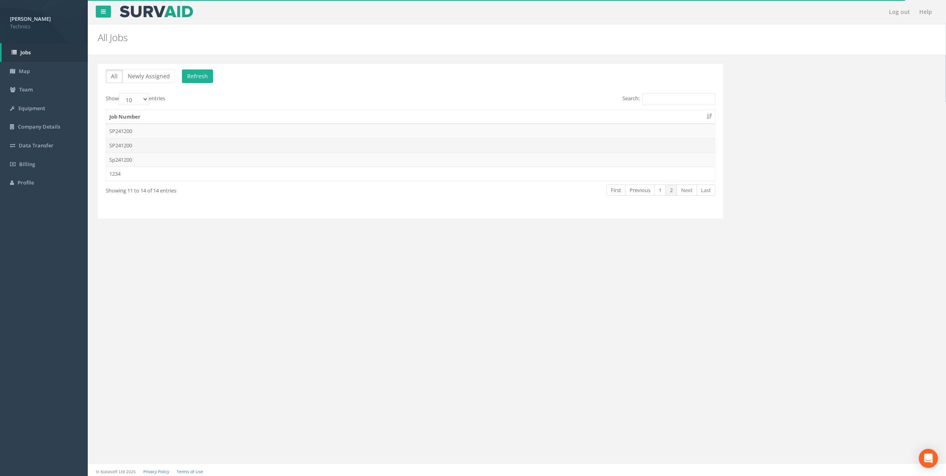
click at [124, 146] on td "SP241200" at bounding box center [410, 145] width 609 height 14
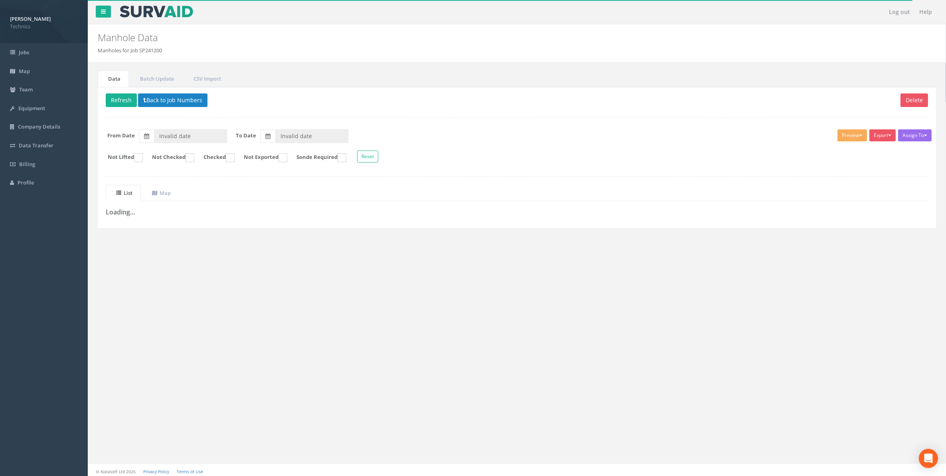
type input "[DATE]"
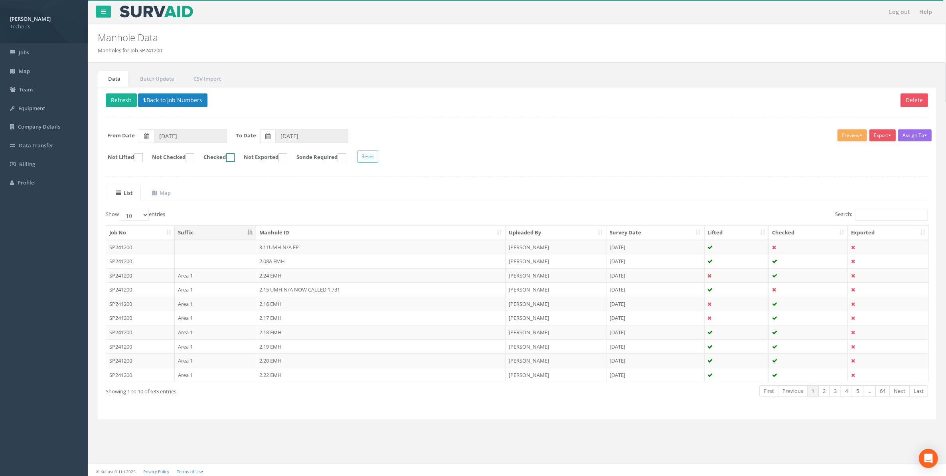
click at [235, 160] on ins at bounding box center [230, 157] width 9 height 9
checkbox input "true"
click at [881, 136] on button "Export" at bounding box center [883, 135] width 26 height 12
click at [875, 153] on link "Technics Brize Norton" at bounding box center [863, 152] width 68 height 12
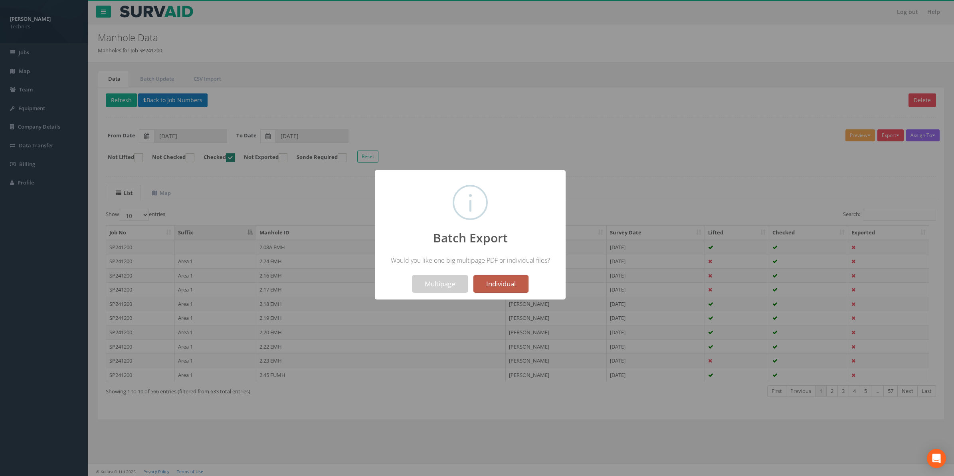
click at [497, 284] on button "Individual" at bounding box center [500, 284] width 55 height 18
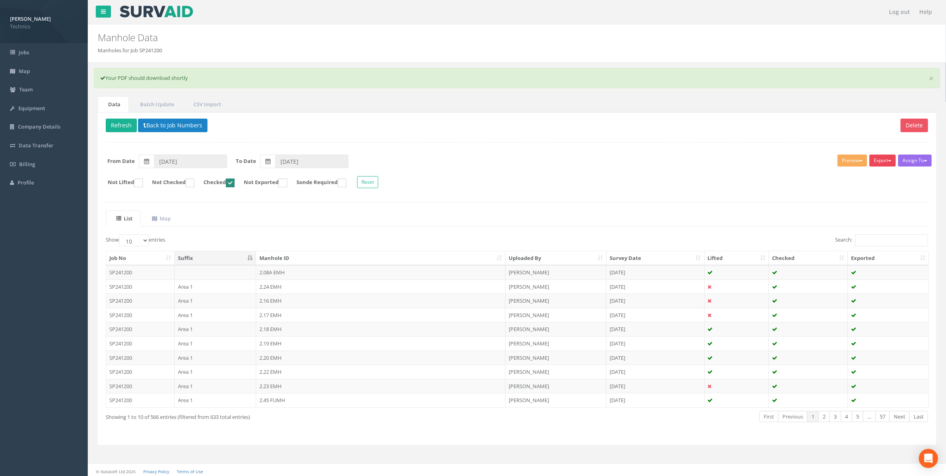
click at [881, 162] on button "Export" at bounding box center [883, 160] width 26 height 12
click at [871, 178] on link "Technics Brize Norton" at bounding box center [863, 177] width 68 height 12
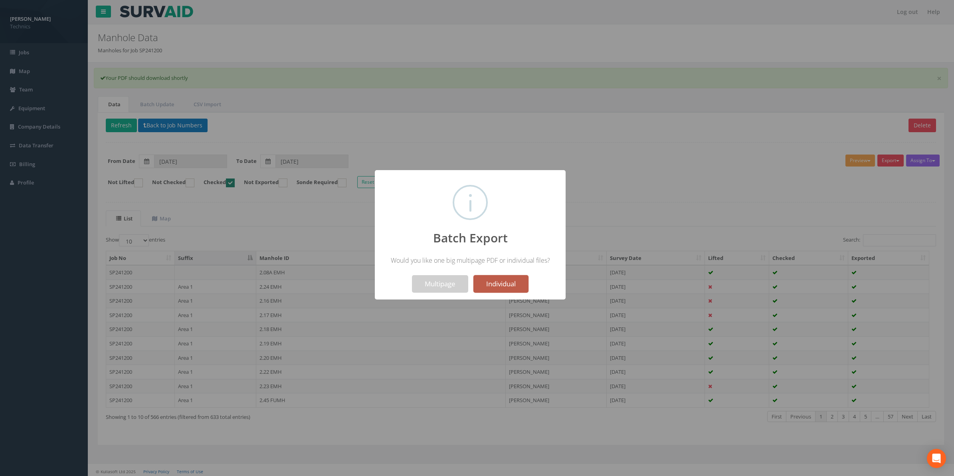
click at [493, 287] on button "Individual" at bounding box center [500, 284] width 55 height 18
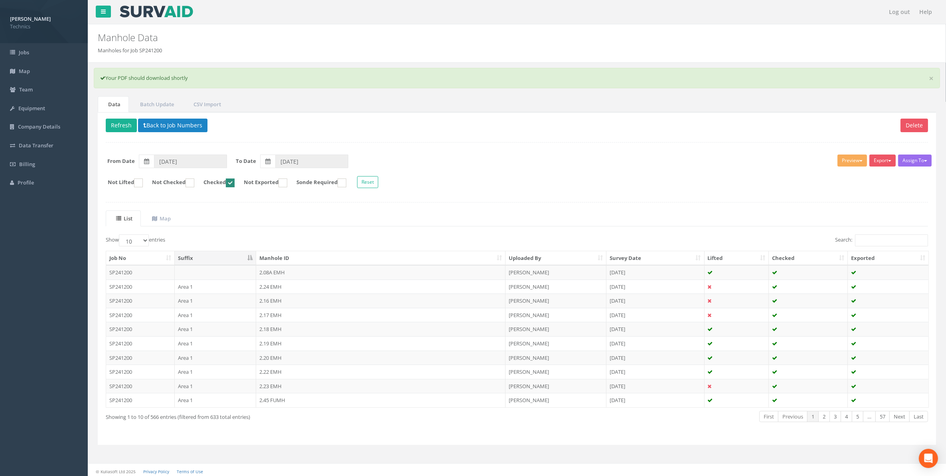
click at [634, 216] on ul "List Map" at bounding box center [517, 218] width 823 height 16
click at [884, 162] on button "Export" at bounding box center [883, 160] width 26 height 12
click at [866, 178] on link "Technics Brize Norton" at bounding box center [863, 177] width 68 height 12
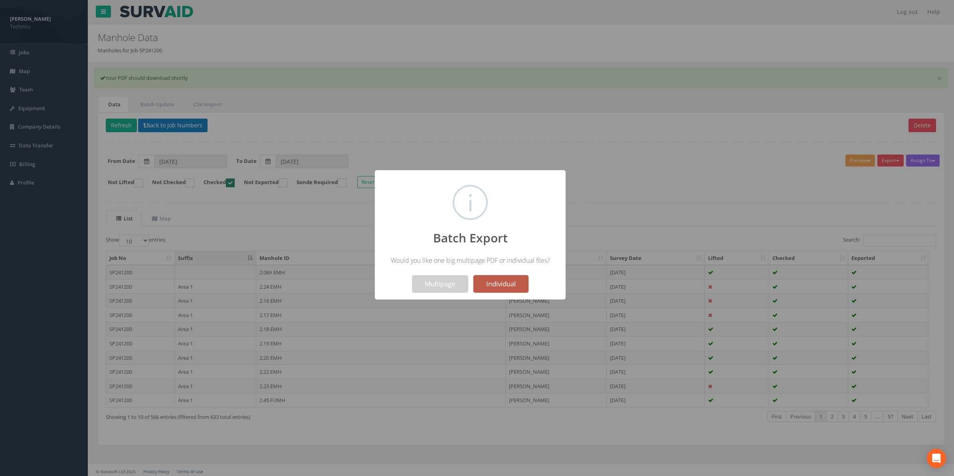
click at [513, 285] on button "Individual" at bounding box center [500, 284] width 55 height 18
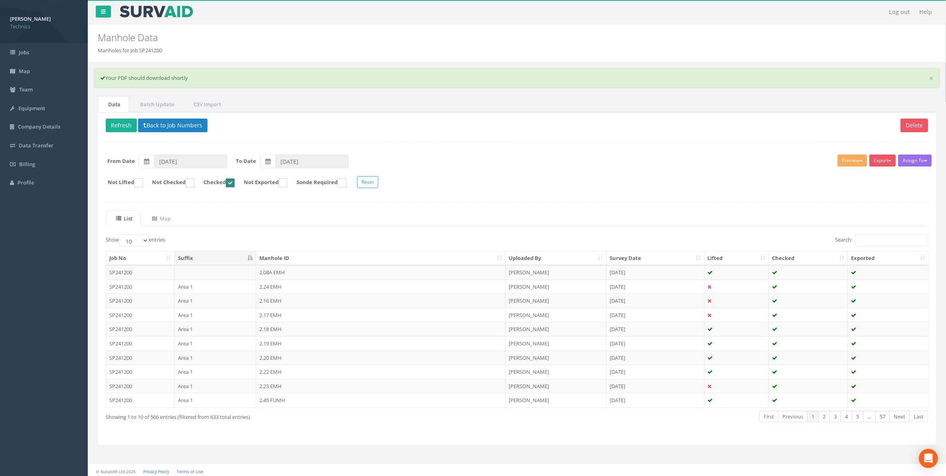
click at [653, 174] on div "Assign To No Companies Added Export Technics Brize Norton Technics Heathrow Tec…" at bounding box center [517, 172] width 835 height 44
click at [881, 160] on button "Export" at bounding box center [883, 160] width 26 height 12
click at [871, 178] on link "Technics Brize Norton" at bounding box center [863, 177] width 68 height 12
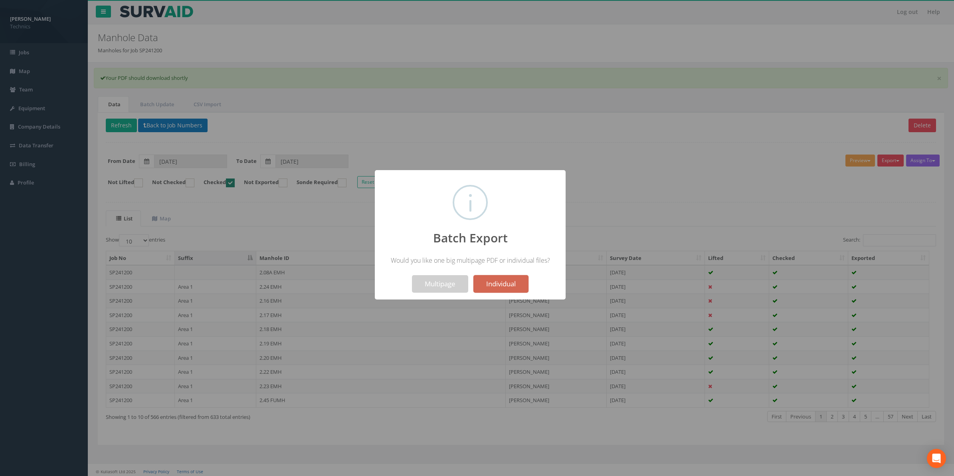
click at [500, 281] on button "Individual" at bounding box center [500, 284] width 55 height 18
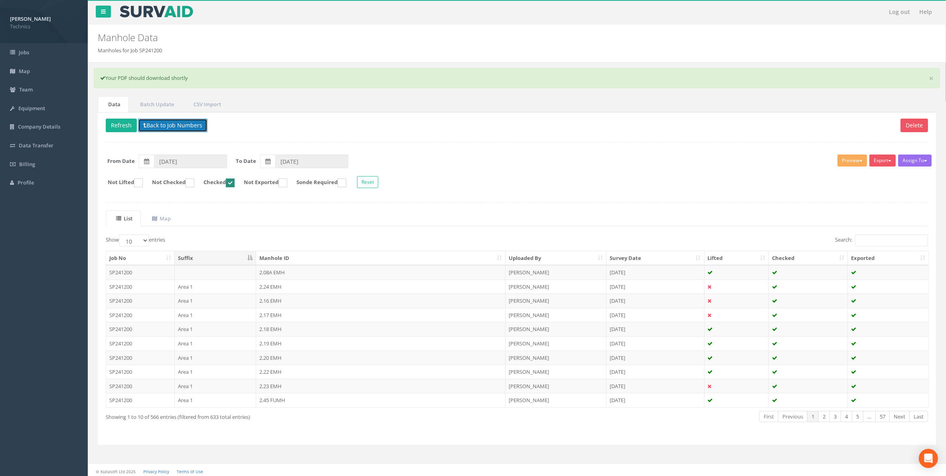
click at [184, 127] on button "Back to Job Numbers" at bounding box center [172, 126] width 69 height 14
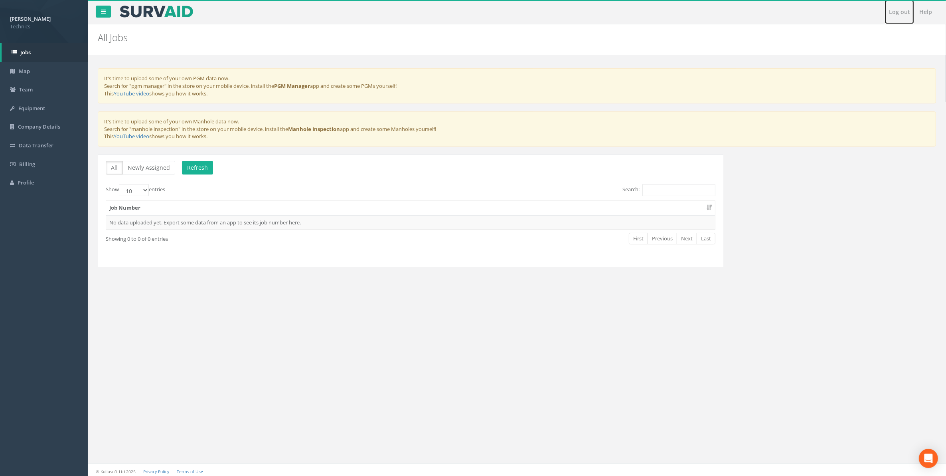
click at [900, 12] on link "Log out" at bounding box center [899, 12] width 29 height 24
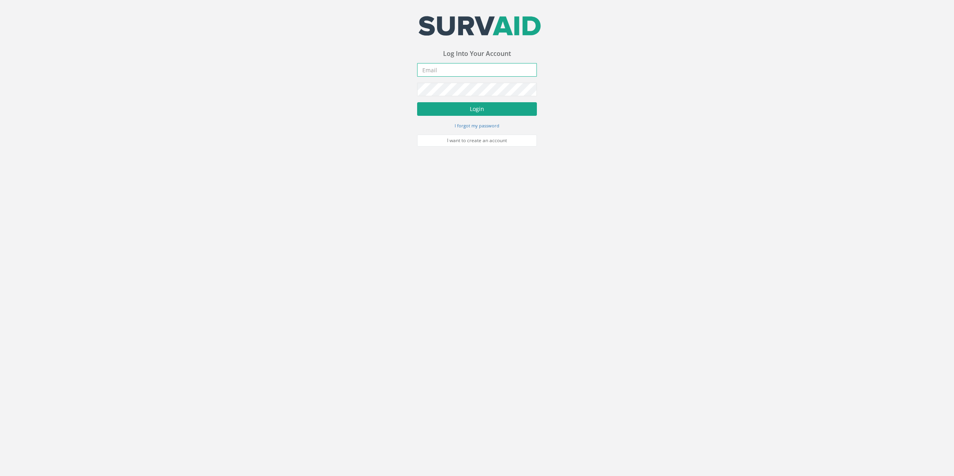
type input "[PERSON_NAME][EMAIL_ADDRESS][PERSON_NAME][DOMAIN_NAME]"
click at [473, 109] on button "Login" at bounding box center [477, 109] width 120 height 14
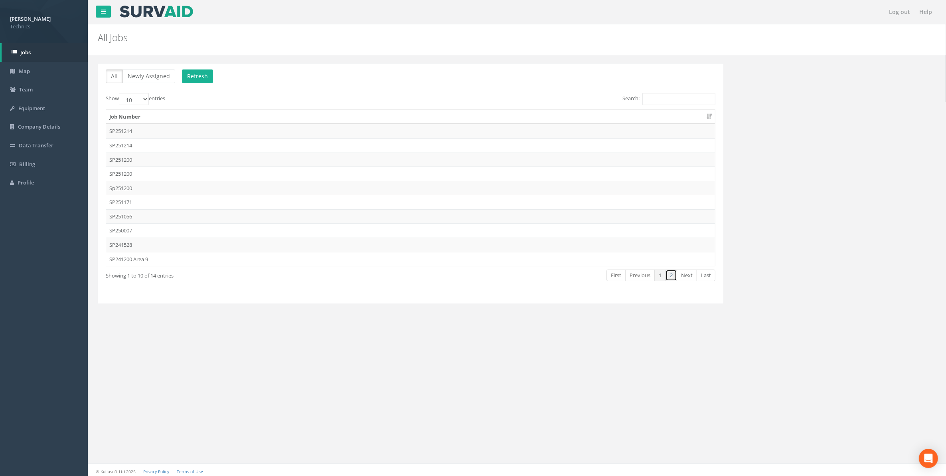
click at [671, 278] on link "2" at bounding box center [672, 275] width 12 height 12
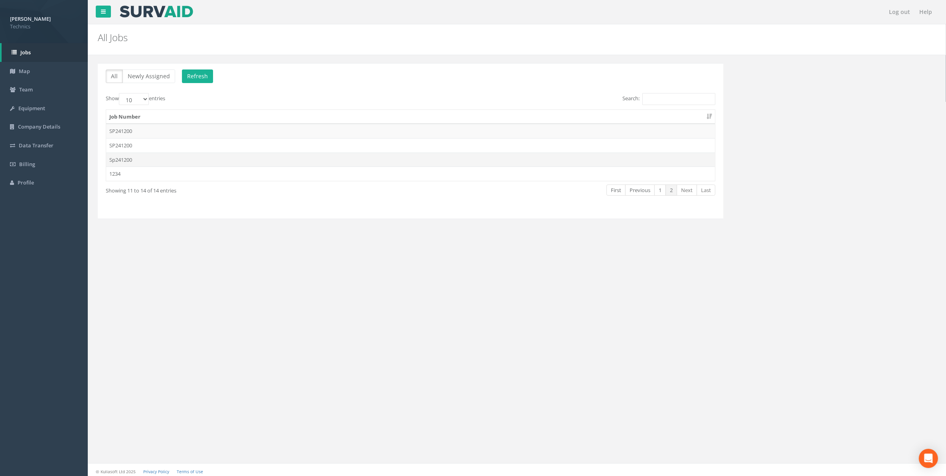
click at [123, 159] on td "Sp241200" at bounding box center [410, 159] width 609 height 14
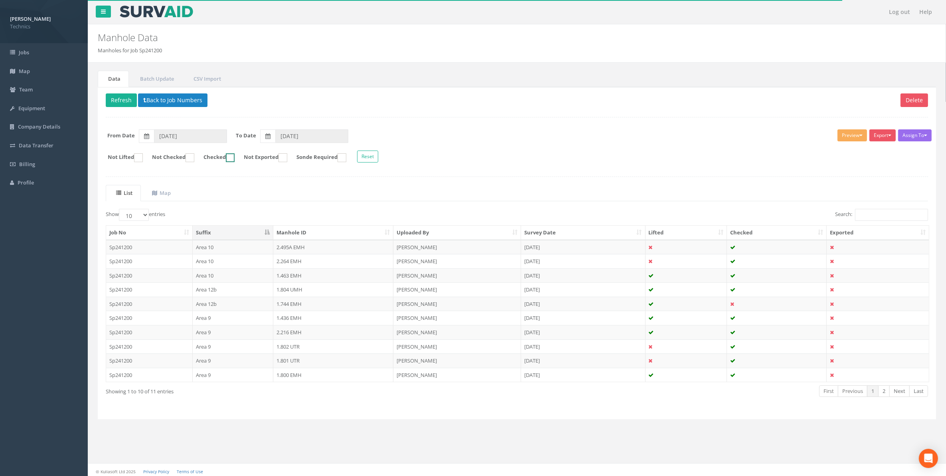
click at [235, 158] on ins at bounding box center [230, 157] width 9 height 9
checkbox input "true"
click at [881, 138] on button "Export" at bounding box center [883, 135] width 26 height 12
click at [869, 154] on link "Technics Brize Norton" at bounding box center [863, 152] width 68 height 12
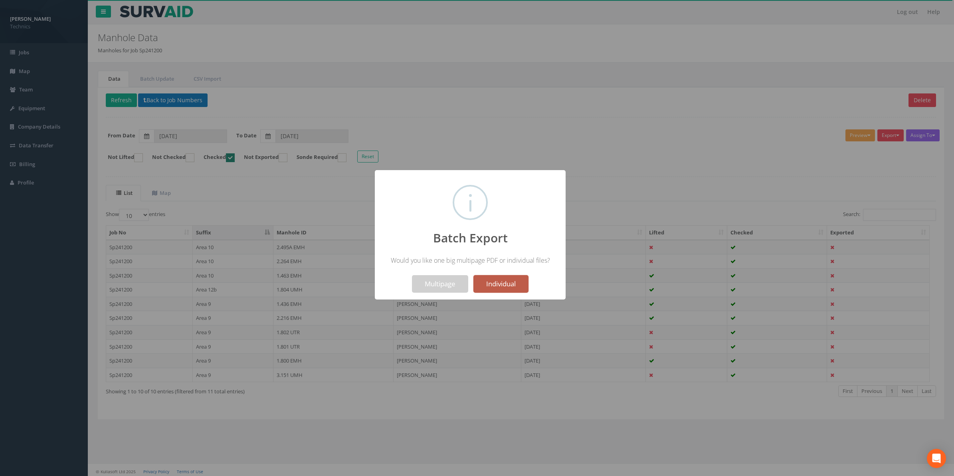
click at [496, 282] on button "Individual" at bounding box center [500, 284] width 55 height 18
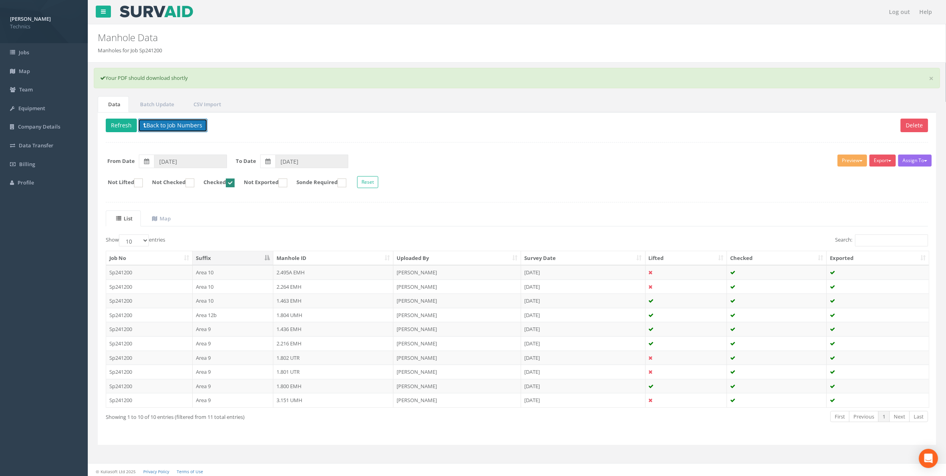
click at [180, 124] on button "Back to Job Numbers" at bounding box center [172, 126] width 69 height 14
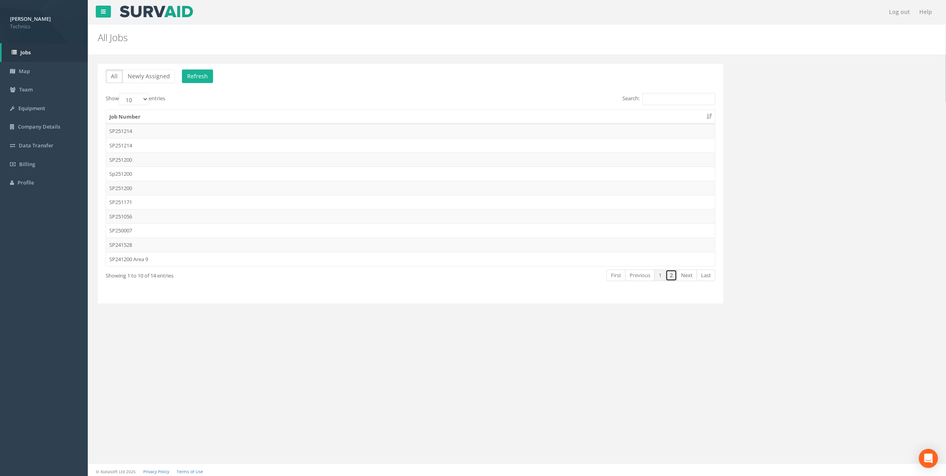
click at [675, 280] on link "2" at bounding box center [672, 275] width 12 height 12
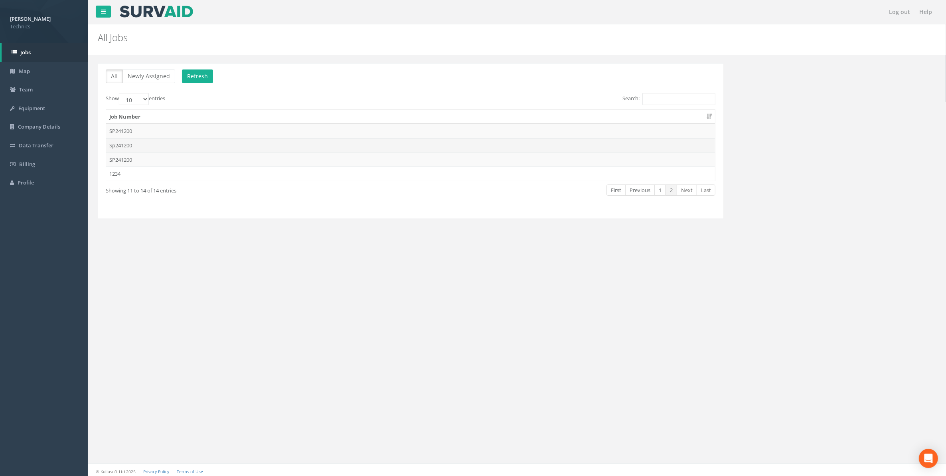
click at [124, 146] on td "Sp241200" at bounding box center [410, 145] width 609 height 14
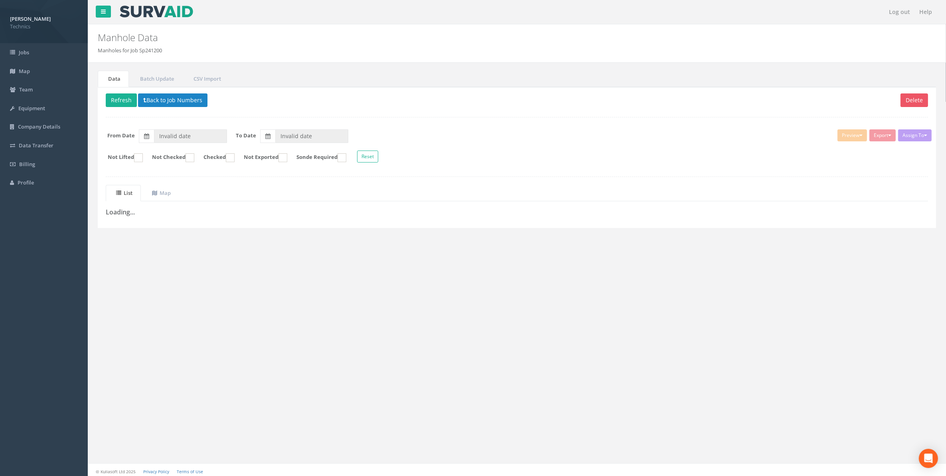
type input "16/09/2025"
type input "[DATE]"
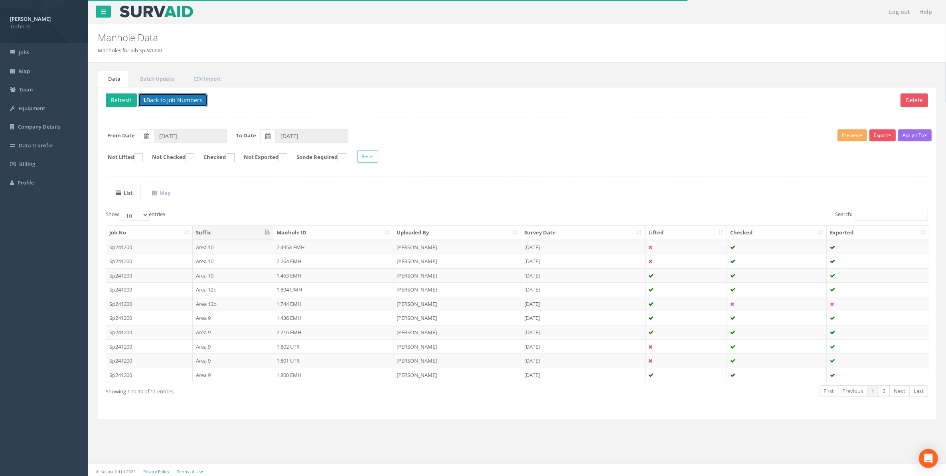
click at [182, 101] on button "Back to Job Numbers" at bounding box center [172, 100] width 69 height 14
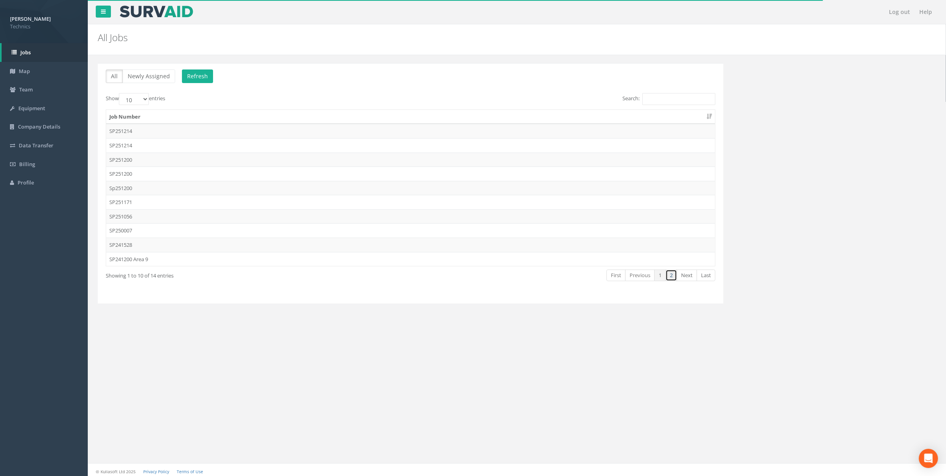
click at [674, 277] on link "2" at bounding box center [672, 275] width 12 height 12
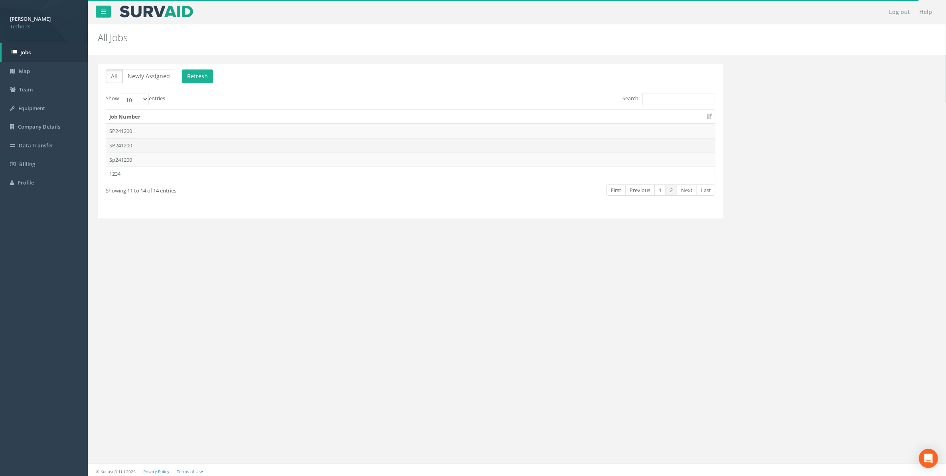
click at [123, 147] on td "SP241200" at bounding box center [410, 145] width 609 height 14
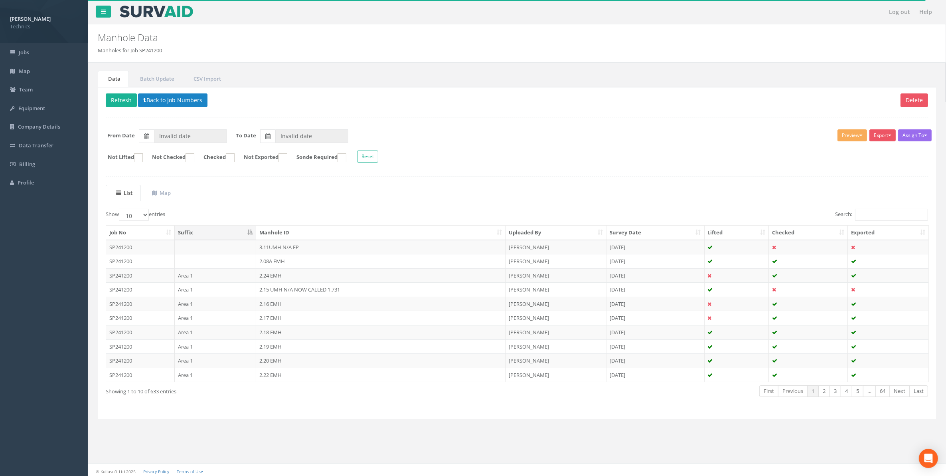
type input "[DATE]"
click at [235, 159] on ins at bounding box center [230, 157] width 9 height 9
checkbox input "true"
click at [875, 136] on button "Export" at bounding box center [883, 135] width 26 height 12
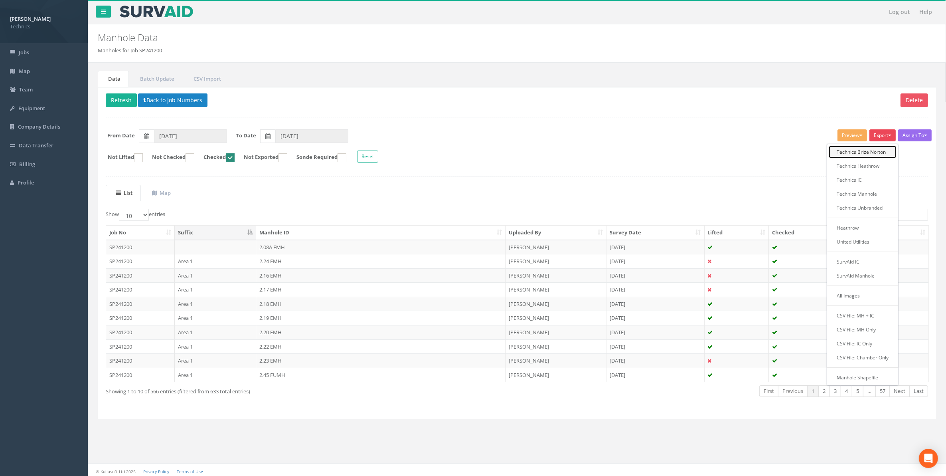
click at [868, 153] on link "Technics Brize Norton" at bounding box center [863, 152] width 68 height 12
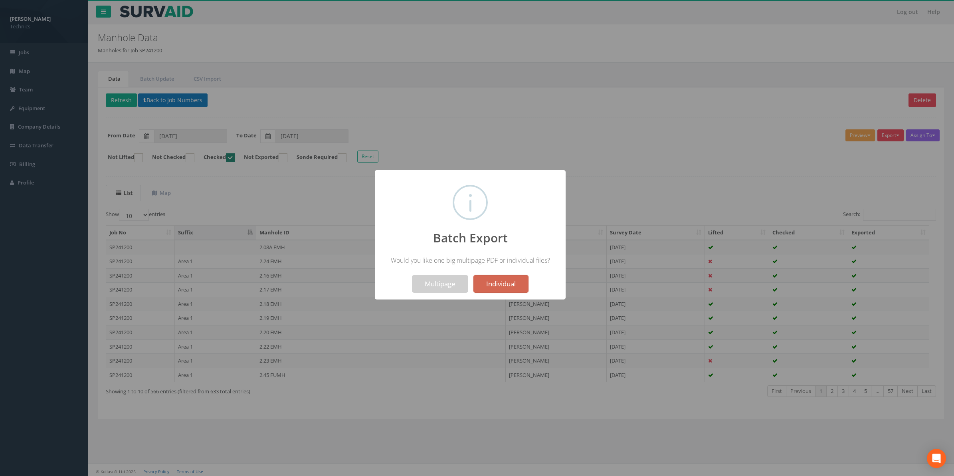
click at [494, 282] on button "Individual" at bounding box center [500, 284] width 55 height 18
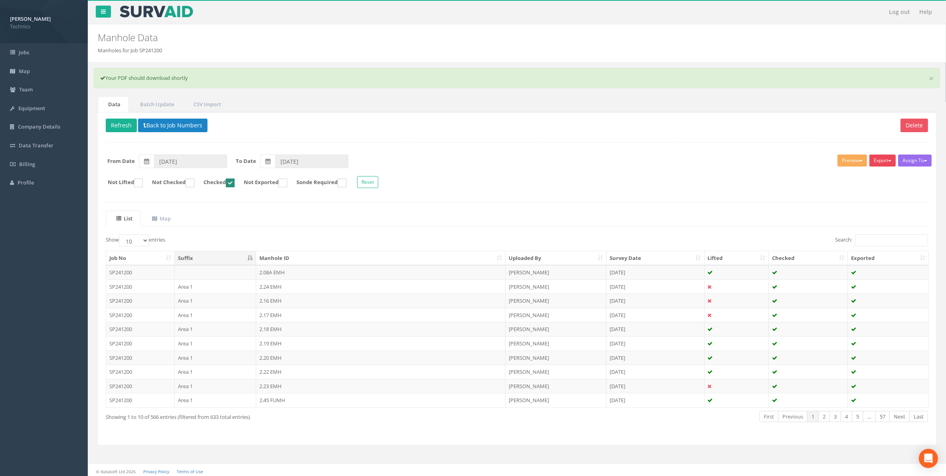
click at [883, 161] on button "Export" at bounding box center [883, 160] width 26 height 12
click at [873, 178] on link "Technics Brize Norton" at bounding box center [863, 177] width 68 height 12
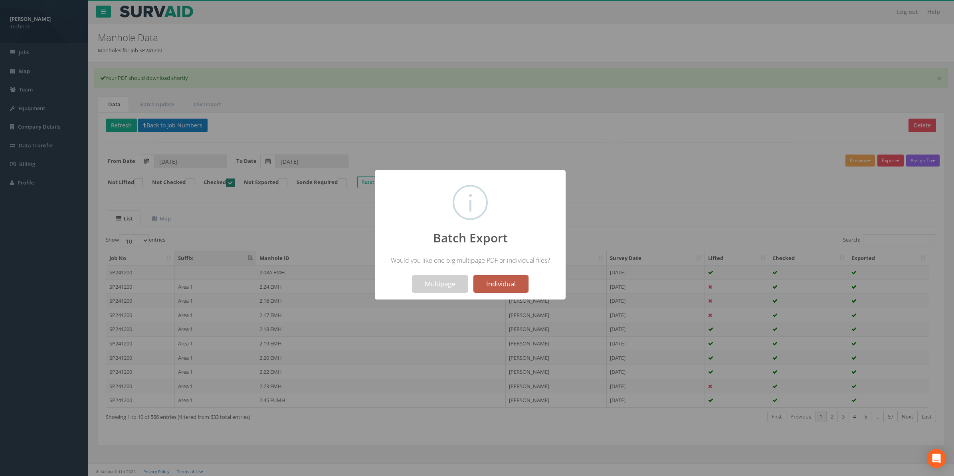
click at [503, 283] on button "Individual" at bounding box center [500, 284] width 55 height 18
